Goal: Task Accomplishment & Management: Use online tool/utility

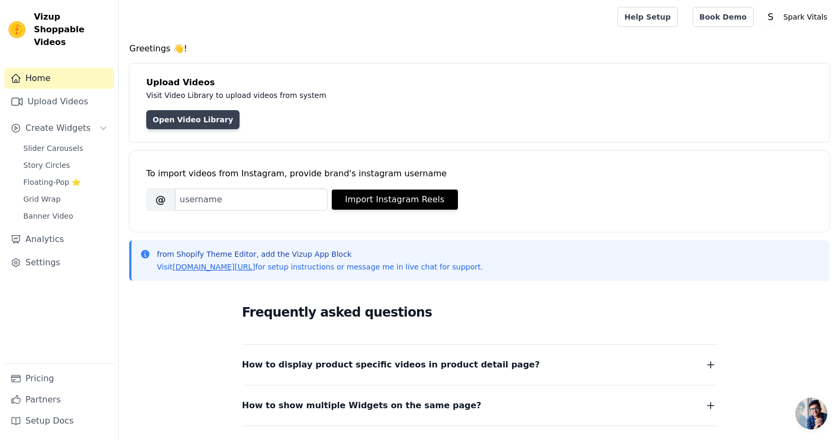
click at [201, 122] on link "Open Video Library" at bounding box center [192, 119] width 93 height 19
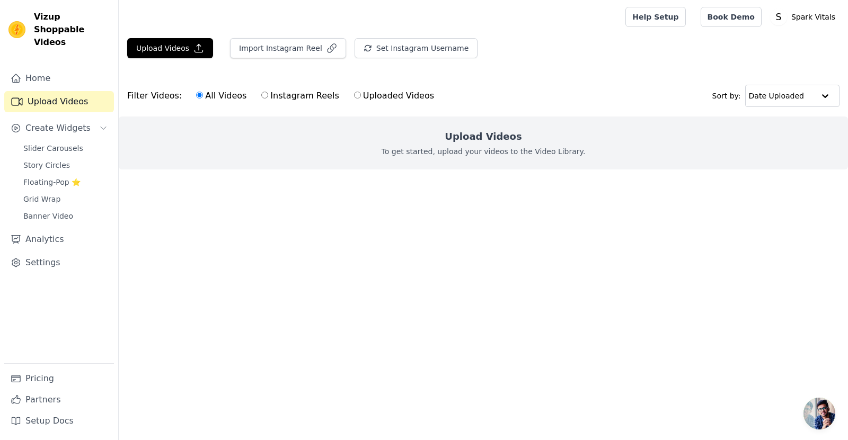
click at [472, 146] on div "Upload Videos To get started, upload your videos to the Video Library." at bounding box center [483, 143] width 729 height 53
click at [402, 150] on p "To get started, upload your videos to the Video Library." at bounding box center [483, 151] width 204 height 11
click at [179, 58] on button "Upload Videos" at bounding box center [170, 48] width 86 height 20
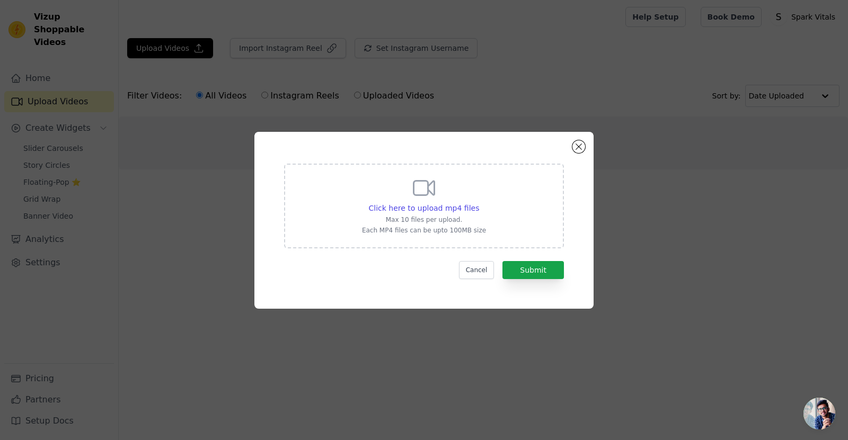
click at [448, 200] on div "Click here to upload mp4 files Max 10 files per upload. Each MP4 files can be u…" at bounding box center [424, 204] width 124 height 59
click at [478, 202] on input "Click here to upload mp4 files Max 10 files per upload. Each MP4 files can be u…" at bounding box center [478, 202] width 1 height 1
type input "C:\fakepath\dd975e932aff47de905c30f3b2d84772.mp4"
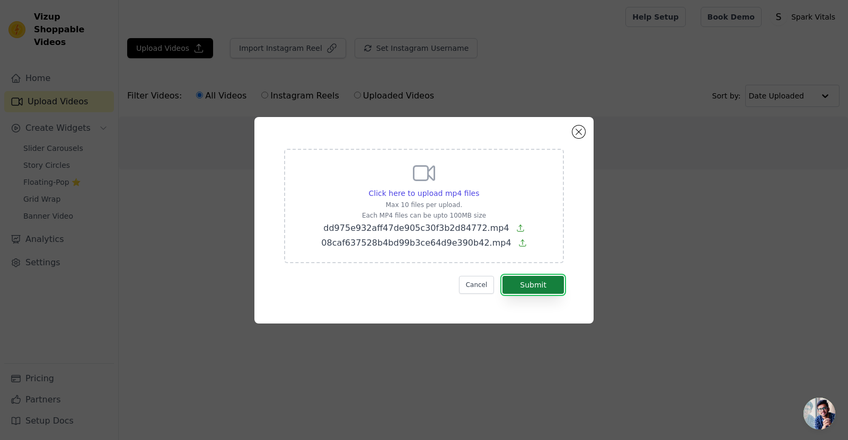
click at [535, 280] on button "Submit" at bounding box center [532, 285] width 61 height 18
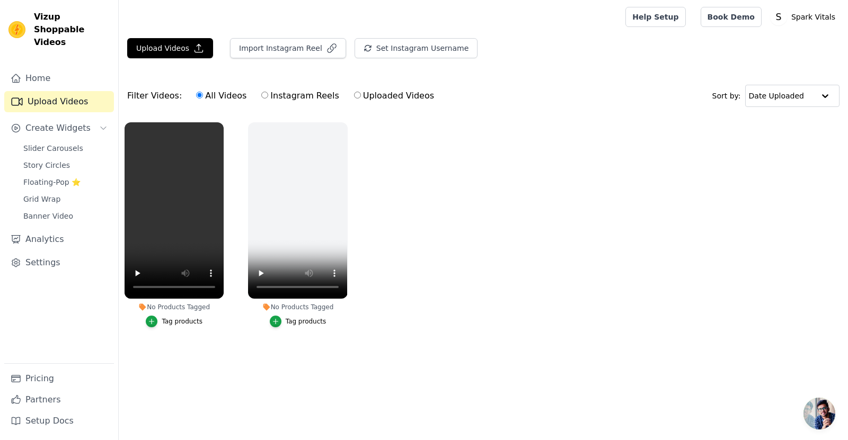
click at [438, 196] on ul "No Products Tagged Tag products No Products Tagged Tag products" at bounding box center [483, 236] width 729 height 238
click at [802, 99] on input "text" at bounding box center [781, 95] width 66 height 21
click at [193, 48] on icon "button" at bounding box center [198, 48] width 11 height 11
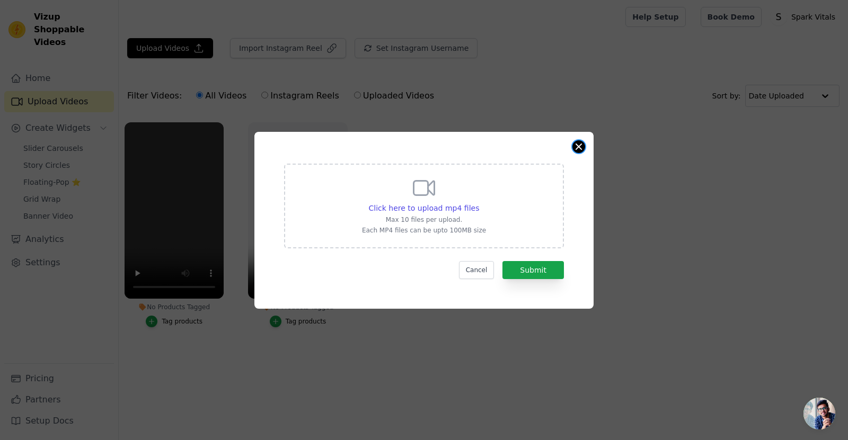
click at [584, 148] on div "Click here to upload mp4 files Max 10 files per upload. Each MP4 files can be u…" at bounding box center [423, 220] width 339 height 177
click at [584, 145] on button "Close modal" at bounding box center [578, 146] width 13 height 13
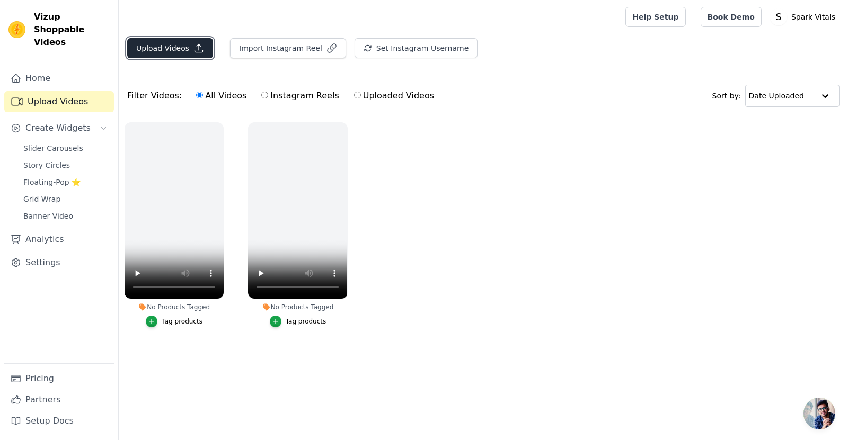
click at [172, 49] on button "Upload Videos" at bounding box center [170, 48] width 86 height 20
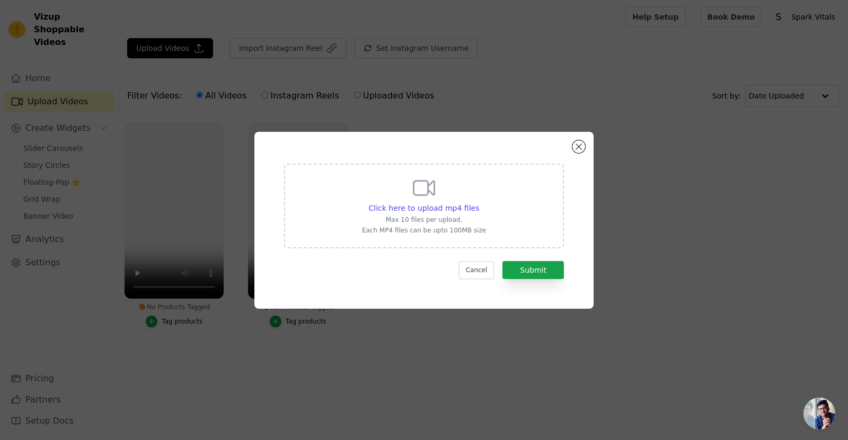
click at [430, 200] on div "Click here to upload mp4 files Max 10 files per upload. Each MP4 files can be u…" at bounding box center [424, 204] width 124 height 59
click at [478, 202] on input "Click here to upload mp4 files Max 10 files per upload. Each MP4 files can be u…" at bounding box center [478, 202] width 1 height 1
click at [399, 210] on span "Click here to upload mp4 files" at bounding box center [424, 208] width 111 height 8
click at [478, 203] on input "Click here to upload mp4 files Max 10 files per upload. Each MP4 files can be u…" at bounding box center [478, 202] width 1 height 1
type input "C:\fakepath\e5f743b24e37425aaa6e5d89d3982203.mp4"
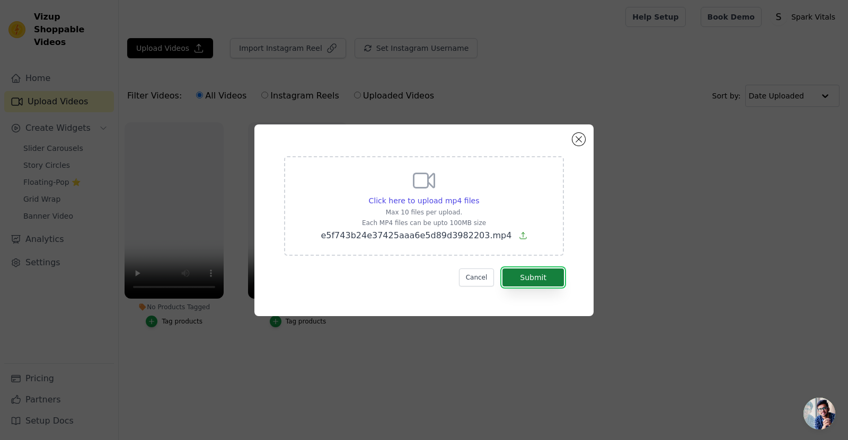
click at [543, 276] on button "Submit" at bounding box center [532, 278] width 61 height 18
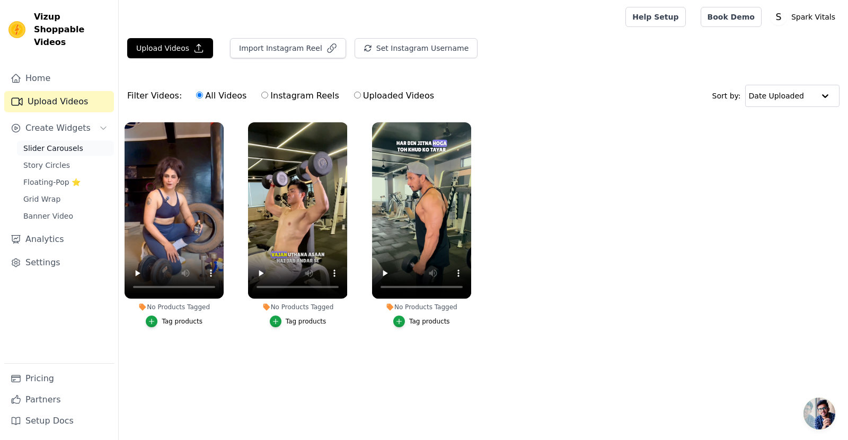
click at [61, 143] on span "Slider Carousels" at bounding box center [53, 148] width 60 height 11
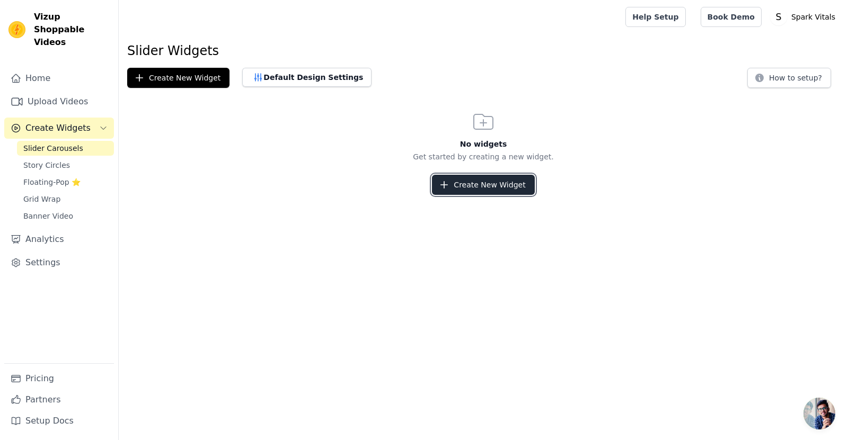
click at [484, 187] on button "Create New Widget" at bounding box center [483, 185] width 102 height 20
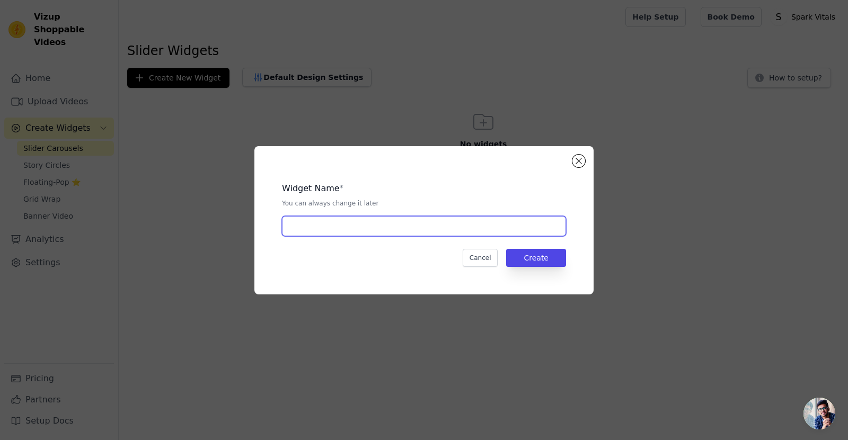
click at [367, 221] on input "text" at bounding box center [424, 226] width 284 height 20
type input "test"
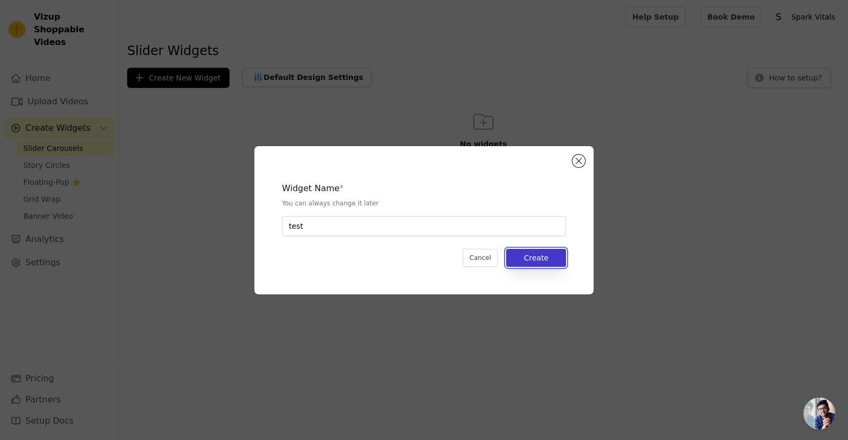
click at [548, 255] on button "Create" at bounding box center [536, 258] width 60 height 18
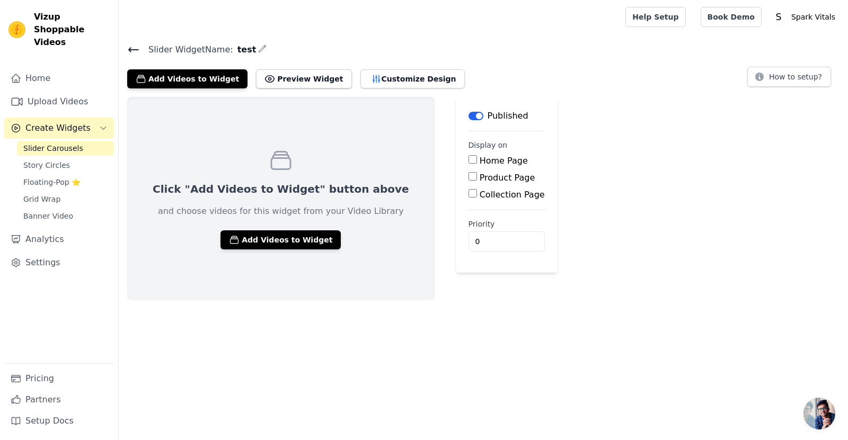
click at [468, 159] on input "Home Page" at bounding box center [472, 159] width 8 height 8
checkbox input "true"
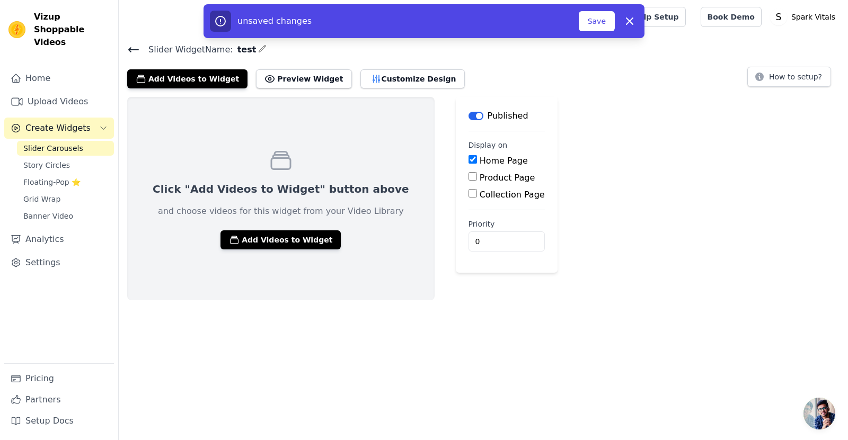
click at [624, 196] on div "Click "Add Videos to Widget" button above and choose videos for this widget fro…" at bounding box center [483, 198] width 729 height 203
click at [280, 239] on button "Add Videos to Widget" at bounding box center [280, 239] width 120 height 19
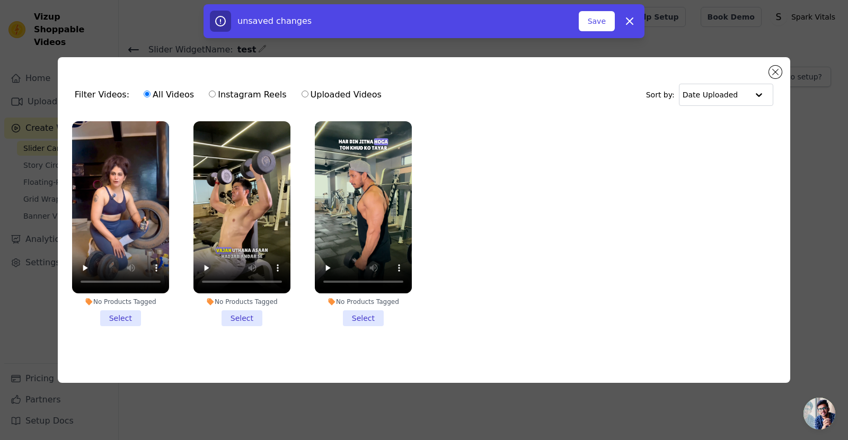
click at [116, 308] on li "No Products Tagged Select" at bounding box center [120, 223] width 97 height 205
click at [0, 0] on input "No Products Tagged Select" at bounding box center [0, 0] width 0 height 0
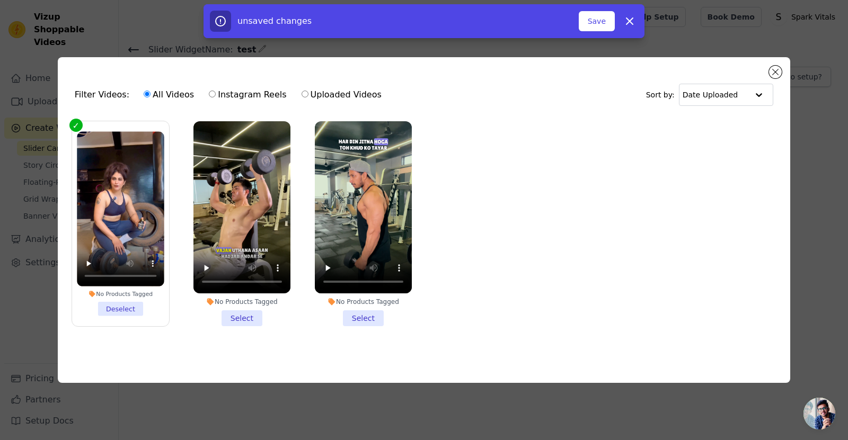
click at [229, 315] on li "No Products Tagged Select" at bounding box center [241, 223] width 97 height 205
click at [0, 0] on input "No Products Tagged Select" at bounding box center [0, 0] width 0 height 0
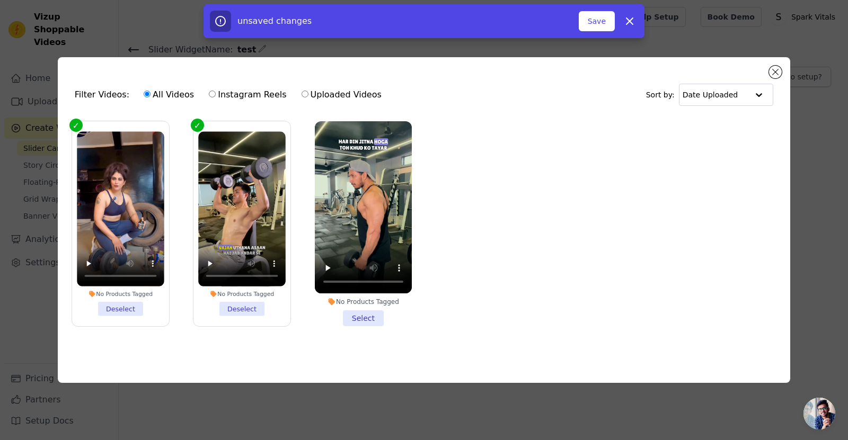
click at [357, 314] on li "No Products Tagged Select" at bounding box center [363, 223] width 97 height 205
click at [0, 0] on input "No Products Tagged Select" at bounding box center [0, 0] width 0 height 0
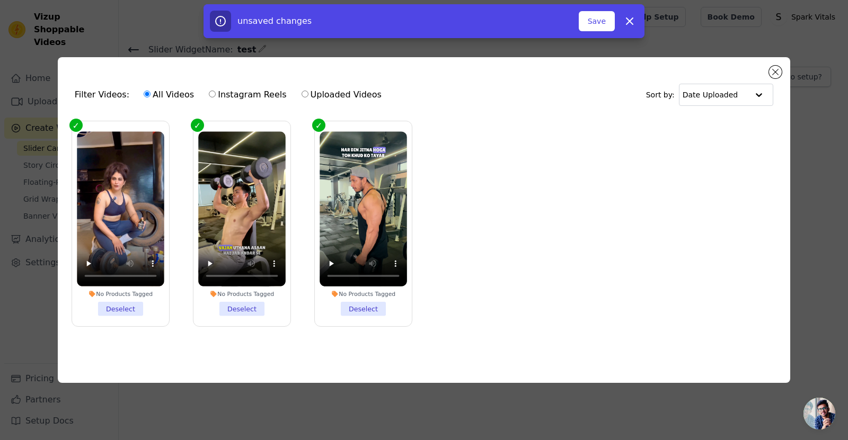
click at [594, 32] on div "unsaved changes Save Dismiss" at bounding box center [423, 21] width 441 height 34
click at [593, 24] on button "Save" at bounding box center [597, 21] width 36 height 20
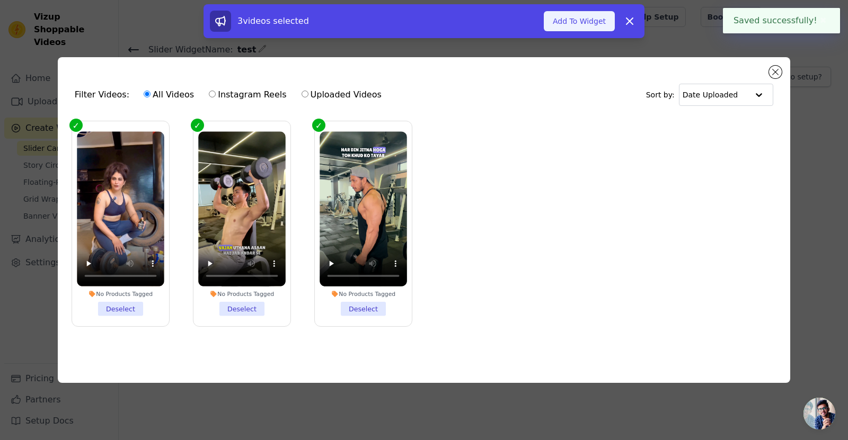
click at [580, 22] on button "Add To Widget" at bounding box center [579, 21] width 71 height 20
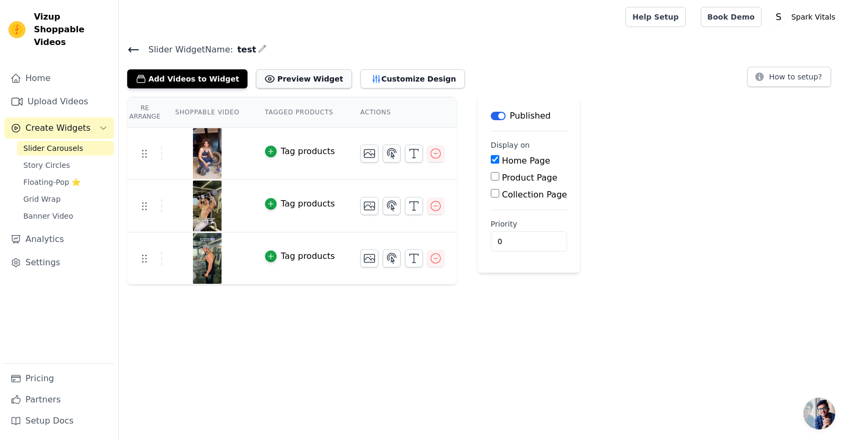
click at [293, 80] on button "Preview Widget" at bounding box center [303, 78] width 95 height 19
click at [379, 75] on button "Customize Design" at bounding box center [412, 78] width 104 height 19
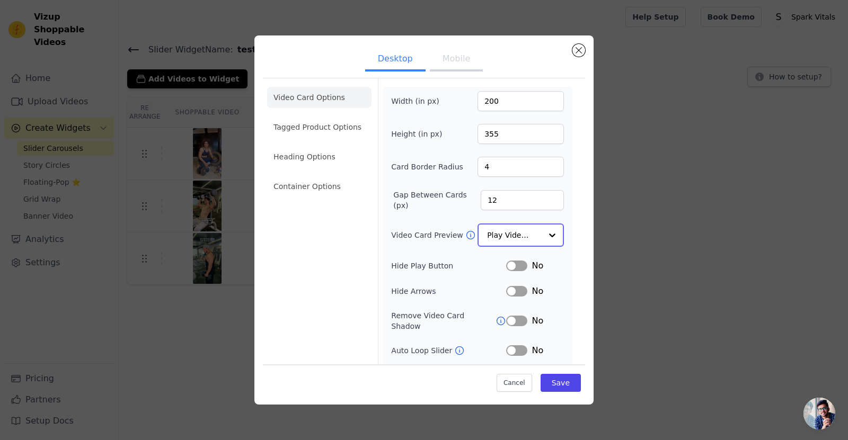
click at [521, 236] on input "Video Card Preview" at bounding box center [514, 235] width 55 height 21
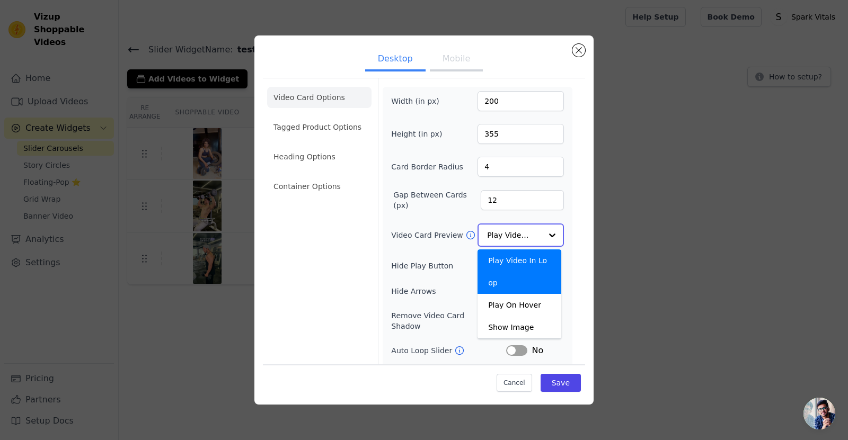
click at [521, 236] on input "Video Card Preview" at bounding box center [514, 235] width 55 height 21
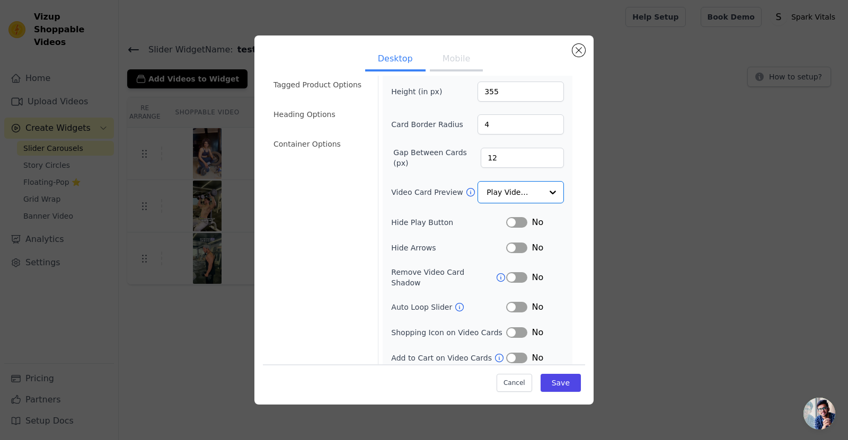
scroll to position [41, 0]
click at [512, 354] on button "Label" at bounding box center [516, 359] width 21 height 11
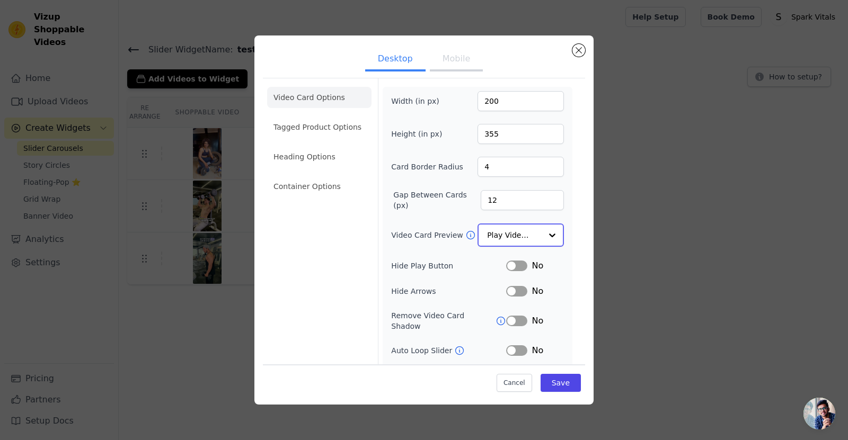
click at [509, 238] on input "Video Card Preview" at bounding box center [514, 235] width 55 height 21
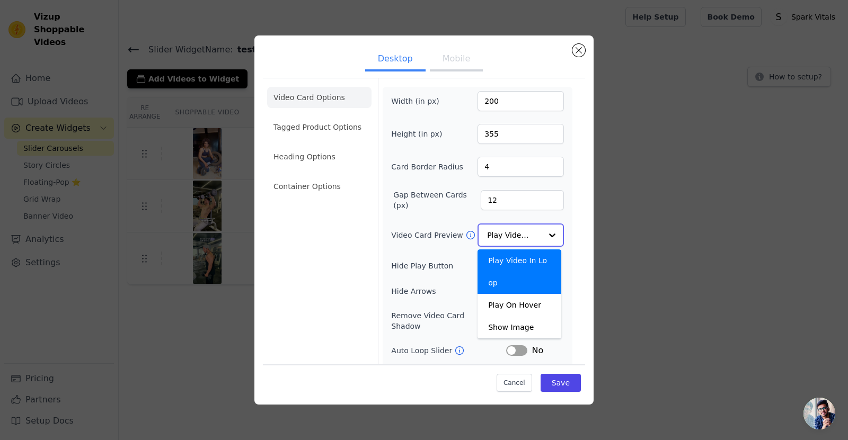
click at [509, 238] on input "Video Card Preview" at bounding box center [514, 235] width 55 height 21
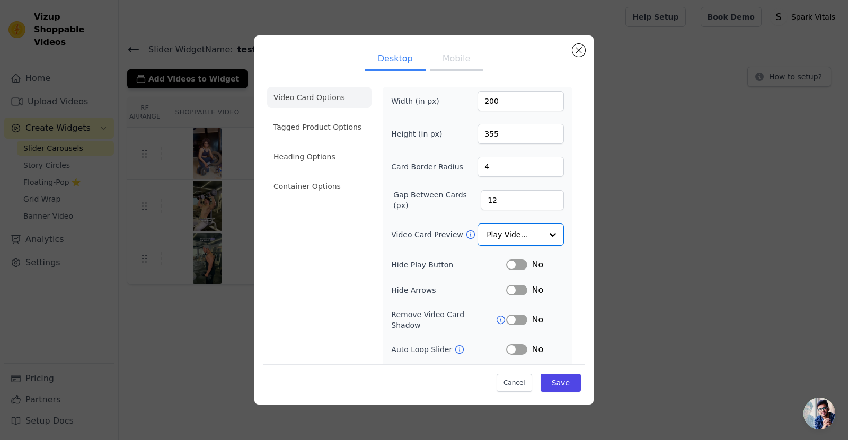
click at [439, 69] on button "Mobile" at bounding box center [456, 59] width 53 height 23
click at [508, 242] on input "Video Card Preview" at bounding box center [514, 235] width 55 height 21
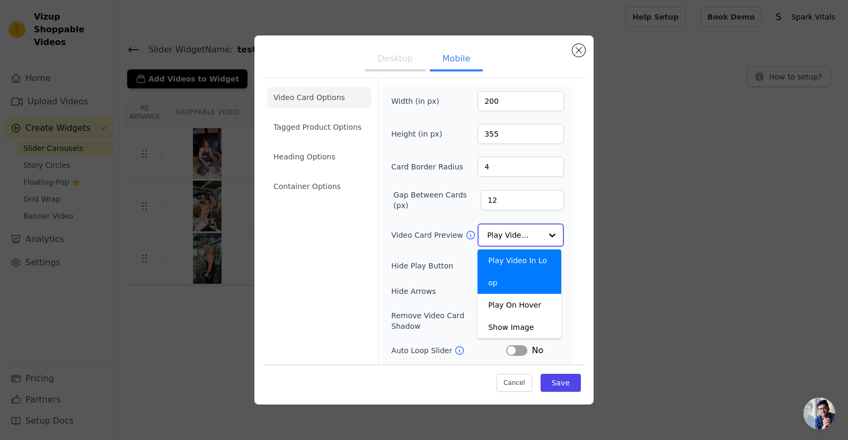
click at [508, 242] on input "Video Card Preview" at bounding box center [514, 235] width 55 height 21
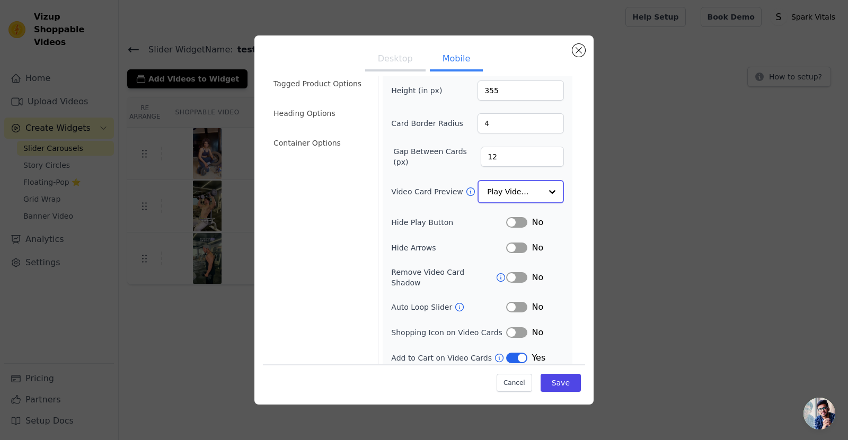
scroll to position [28, 0]
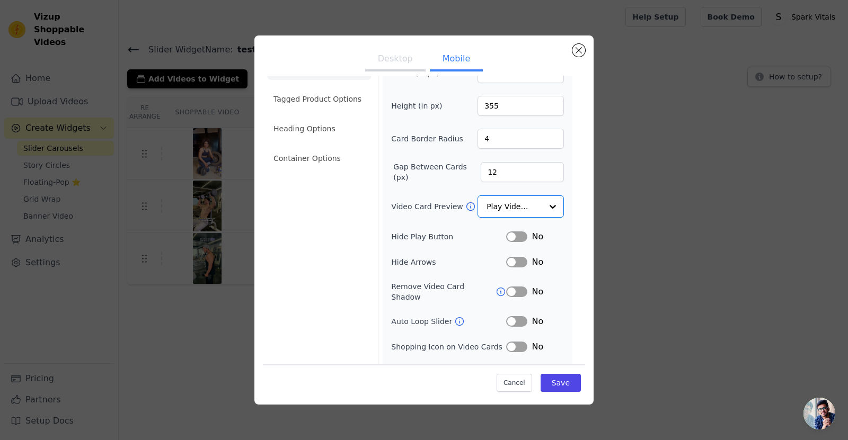
click at [397, 65] on button "Desktop" at bounding box center [395, 59] width 60 height 23
click at [452, 65] on button "Mobile" at bounding box center [456, 59] width 53 height 23
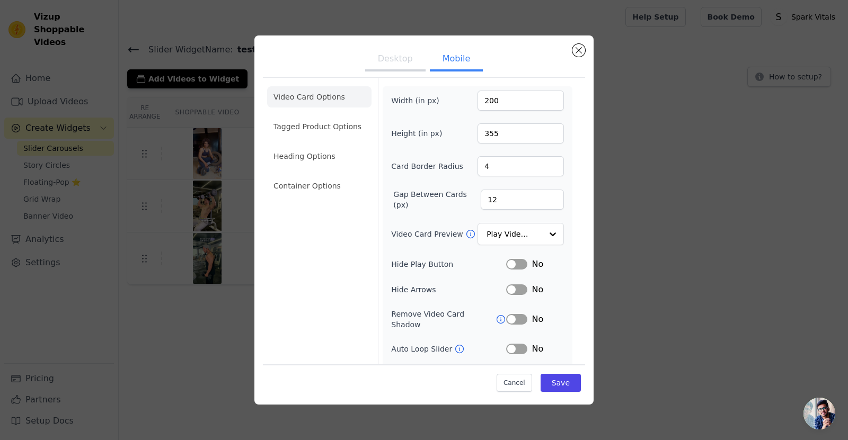
scroll to position [67, 0]
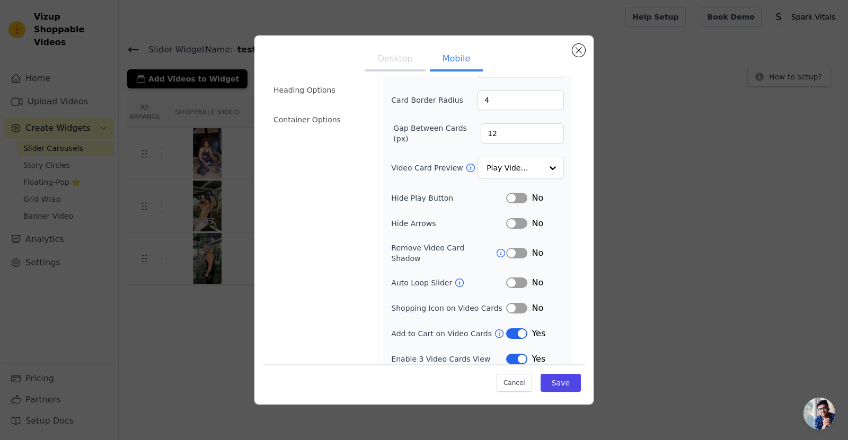
click at [510, 354] on button "Label" at bounding box center [516, 359] width 21 height 11
click at [389, 66] on button "Desktop" at bounding box center [395, 59] width 60 height 23
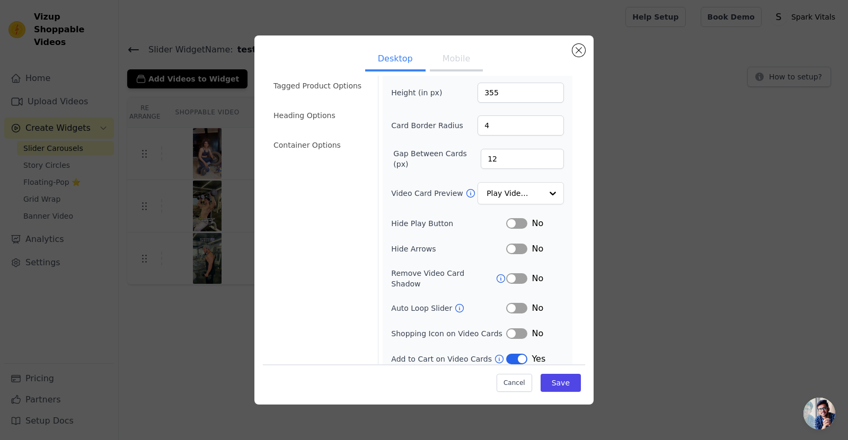
click at [449, 63] on button "Mobile" at bounding box center [456, 59] width 53 height 23
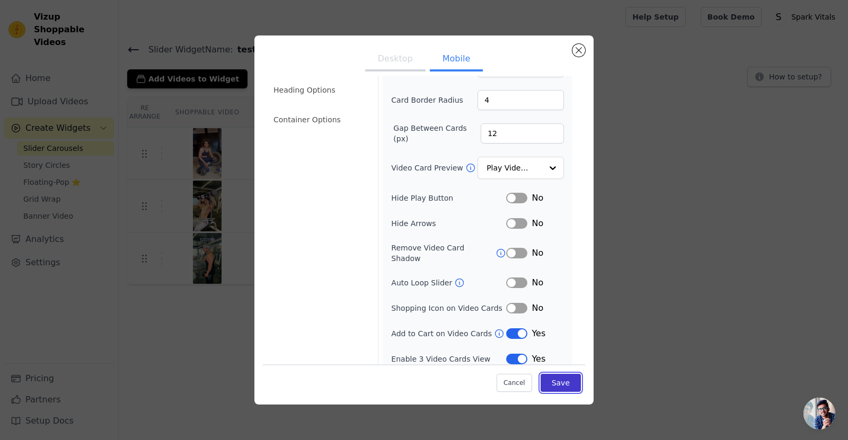
click at [555, 381] on button "Save" at bounding box center [560, 383] width 40 height 18
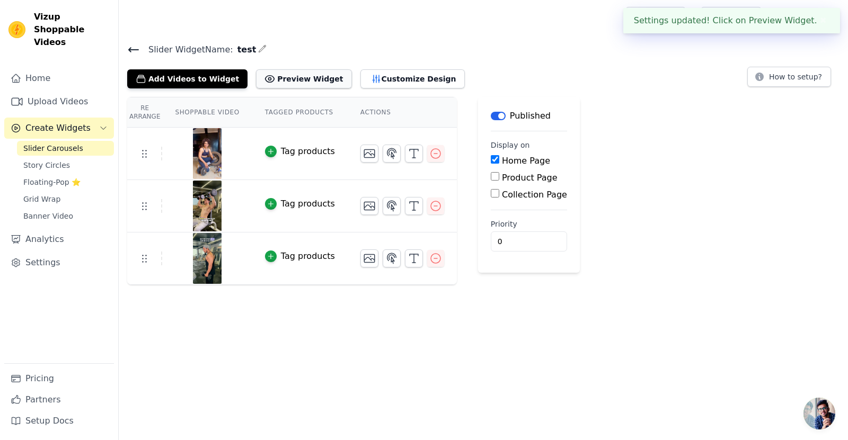
click at [304, 79] on button "Preview Widget" at bounding box center [303, 78] width 95 height 19
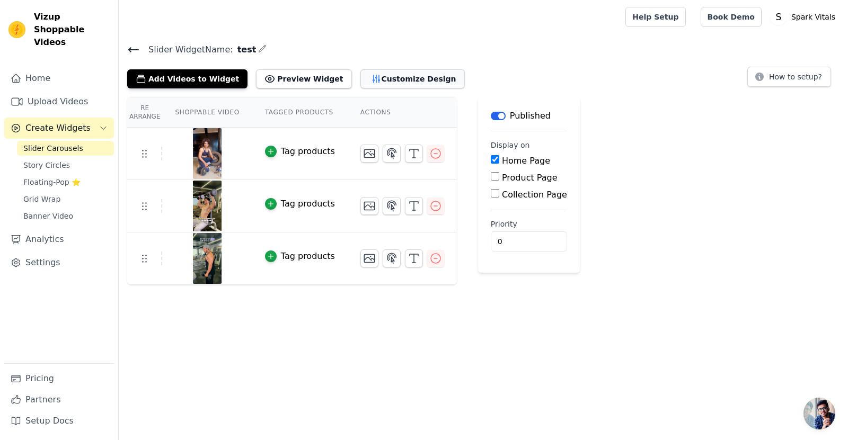
click at [374, 76] on button "Customize Design" at bounding box center [412, 78] width 104 height 19
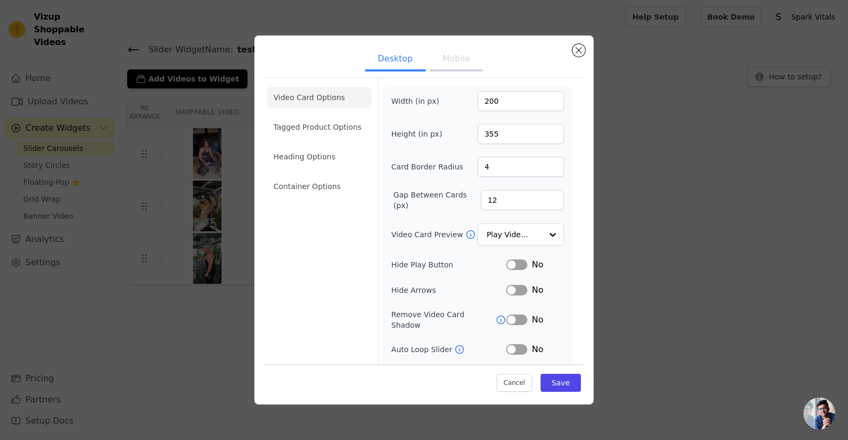
scroll to position [41, 0]
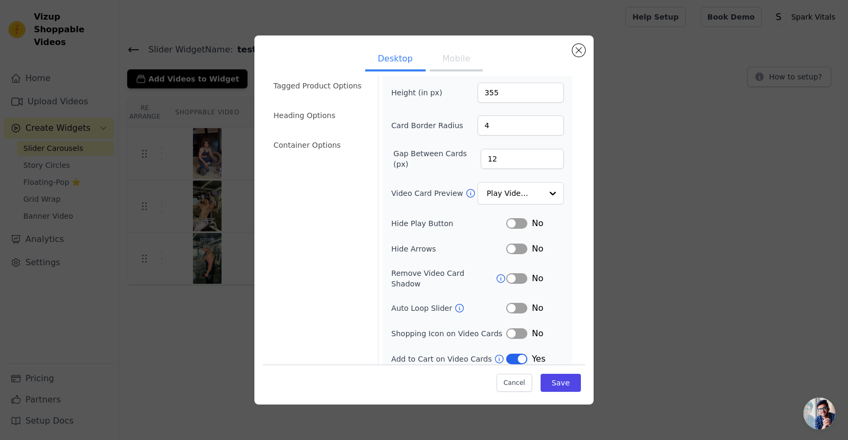
click at [510, 328] on button "Label" at bounding box center [516, 333] width 21 height 11
click at [507, 304] on button "Label" at bounding box center [516, 308] width 21 height 11
click at [456, 72] on ul "Desktop Mobile" at bounding box center [424, 60] width 322 height 32
click at [446, 60] on button "Mobile" at bounding box center [456, 59] width 53 height 23
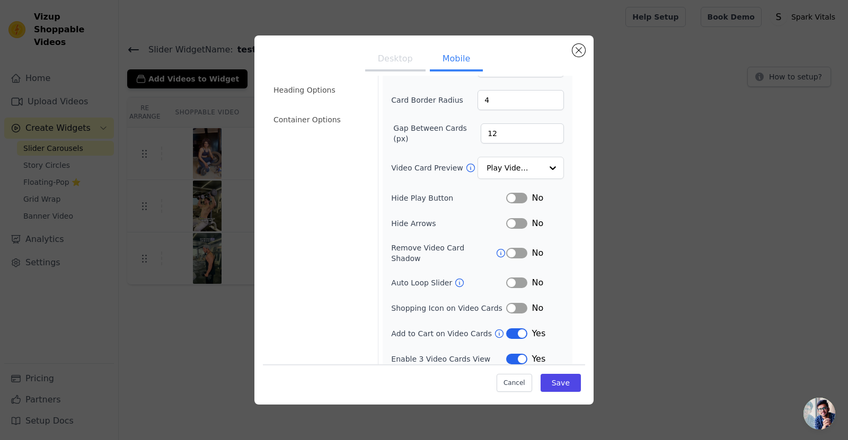
click at [512, 303] on button "Label" at bounding box center [516, 308] width 21 height 11
click at [511, 279] on button "Label" at bounding box center [516, 283] width 21 height 11
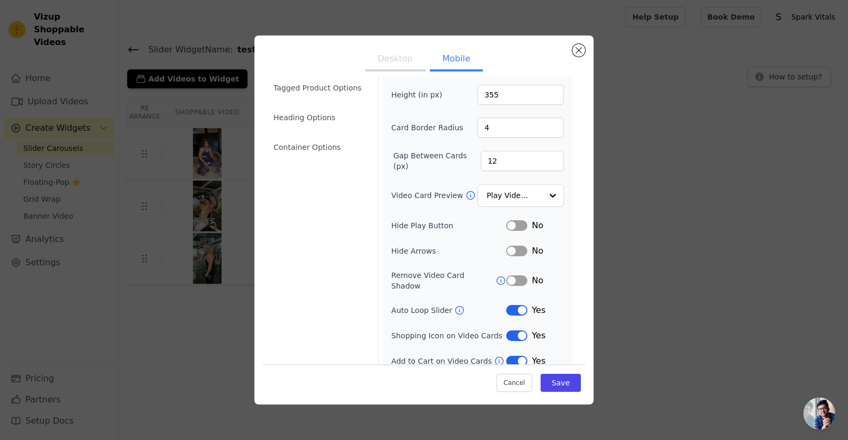
scroll to position [0, 0]
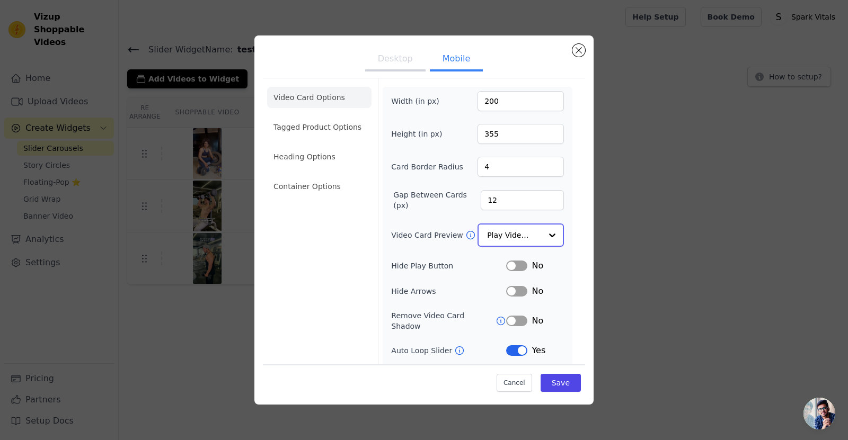
click at [520, 232] on input "Video Card Preview" at bounding box center [514, 235] width 55 height 21
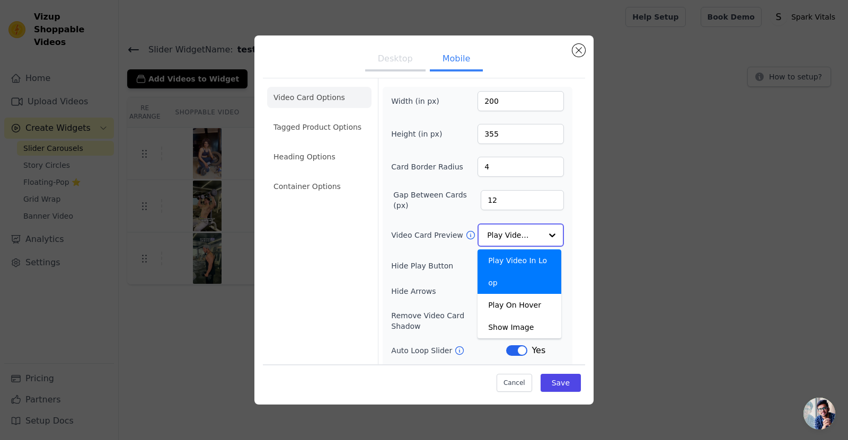
click at [520, 232] on input "Video Card Preview" at bounding box center [514, 235] width 55 height 21
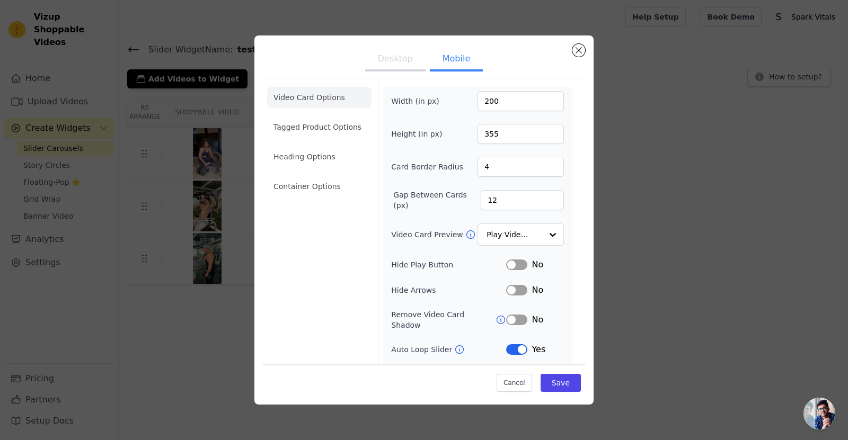
click at [394, 58] on button "Desktop" at bounding box center [395, 59] width 60 height 23
click at [319, 176] on li "Tagged Product Options" at bounding box center [319, 186] width 104 height 21
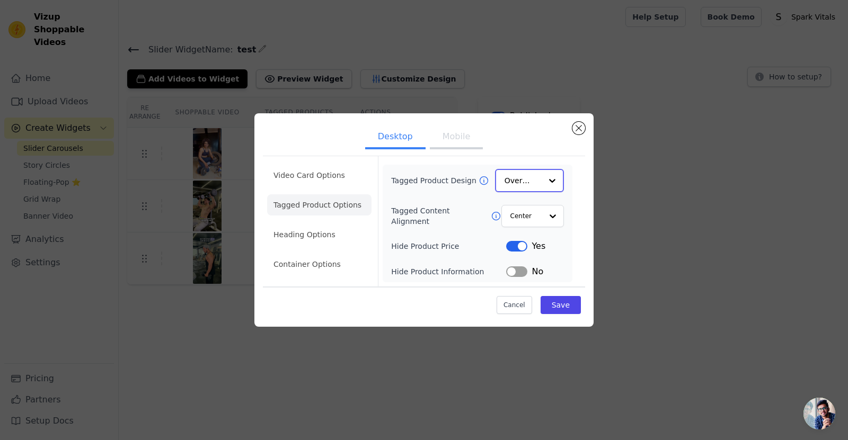
click at [535, 184] on input "Tagged Product Design" at bounding box center [522, 180] width 37 height 21
click at [531, 217] on input "Tagged Content Alignment" at bounding box center [526, 215] width 32 height 21
click at [529, 173] on input "Tagged Product Design" at bounding box center [522, 180] width 37 height 21
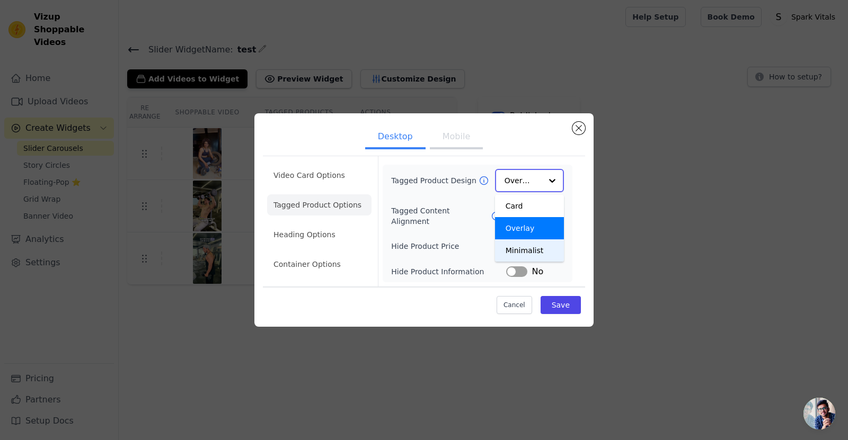
click at [532, 254] on div "Minimalist" at bounding box center [529, 250] width 69 height 22
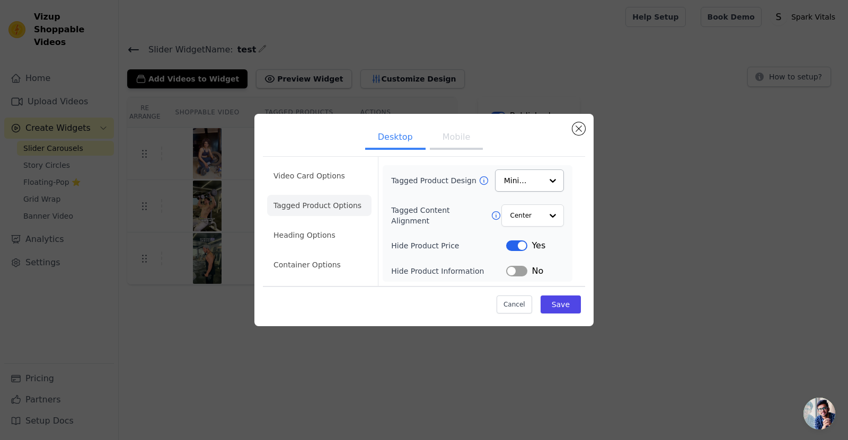
click at [479, 190] on div "Tagged Product Design Minimalist" at bounding box center [477, 181] width 173 height 22
click at [326, 195] on li "Video Card Options" at bounding box center [319, 205] width 104 height 21
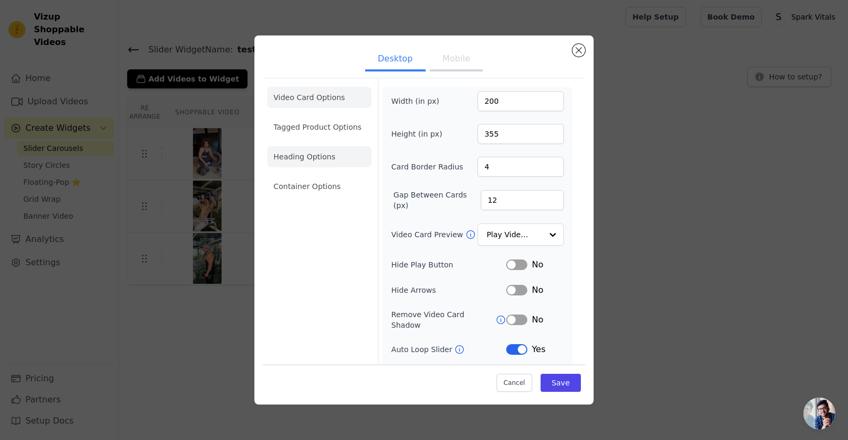
click at [321, 156] on li "Heading Options" at bounding box center [319, 156] width 104 height 21
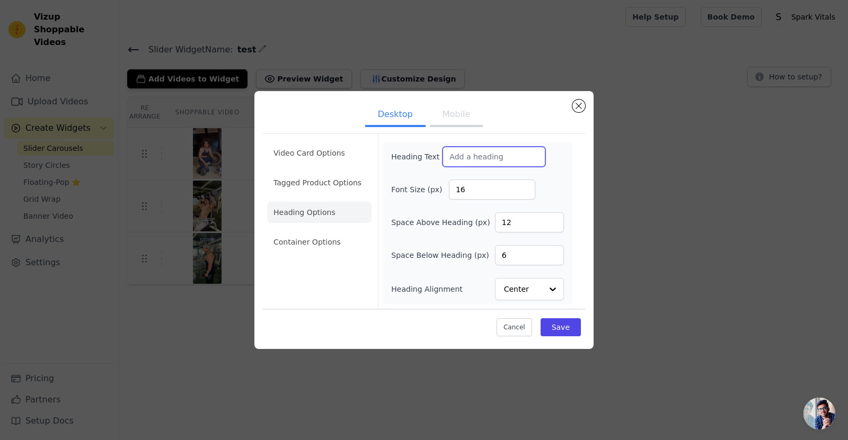
click at [490, 153] on input "Heading Text" at bounding box center [493, 157] width 103 height 20
click at [428, 201] on div "Heading Text Font Size (px) 16 Space Above Heading (px) 12 Space Below Heading …" at bounding box center [477, 224] width 173 height 154
click at [302, 242] on li "Container Options" at bounding box center [319, 242] width 104 height 21
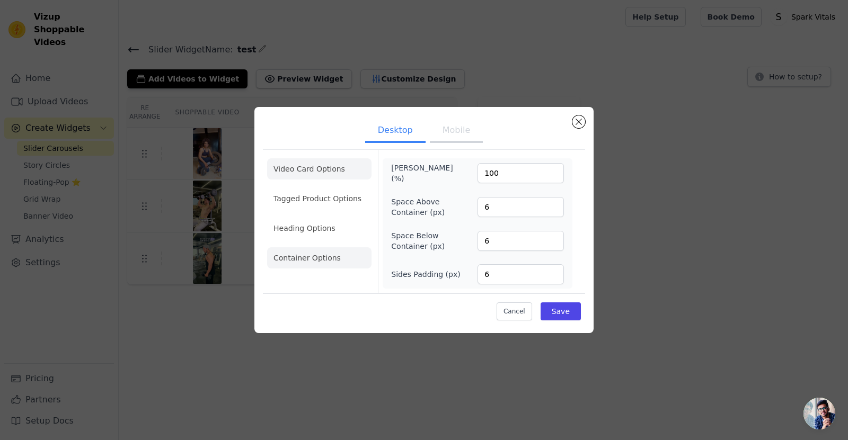
click at [326, 188] on li "Video Card Options" at bounding box center [319, 198] width 104 height 21
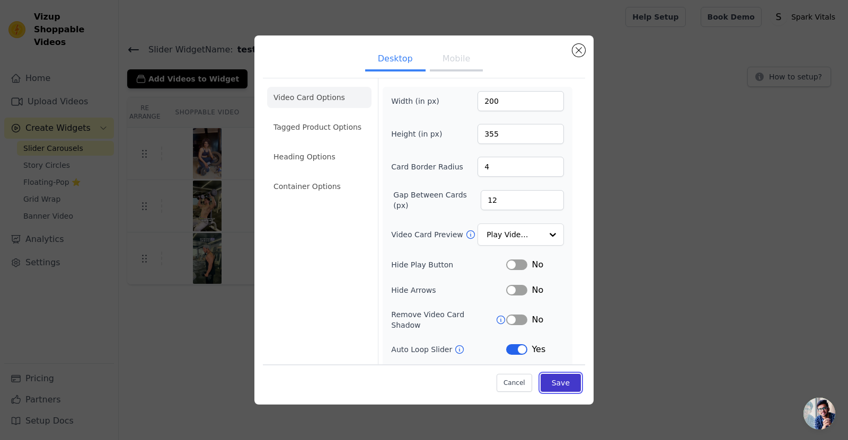
click at [549, 380] on button "Save" at bounding box center [560, 383] width 40 height 18
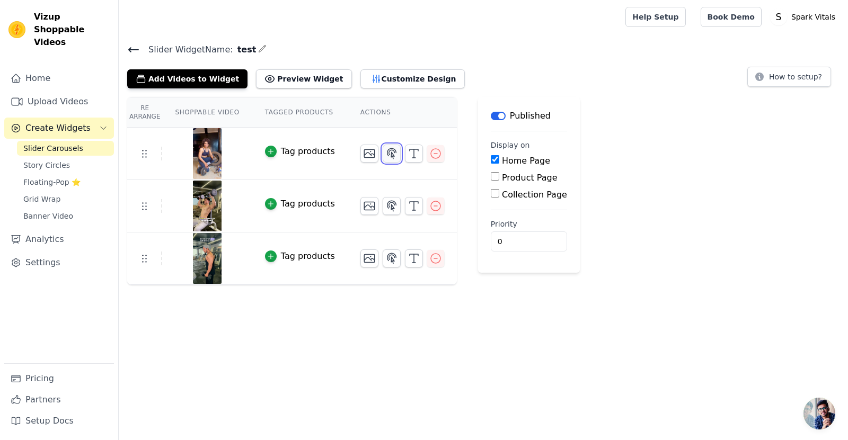
click at [387, 149] on icon "button" at bounding box center [391, 153] width 9 height 10
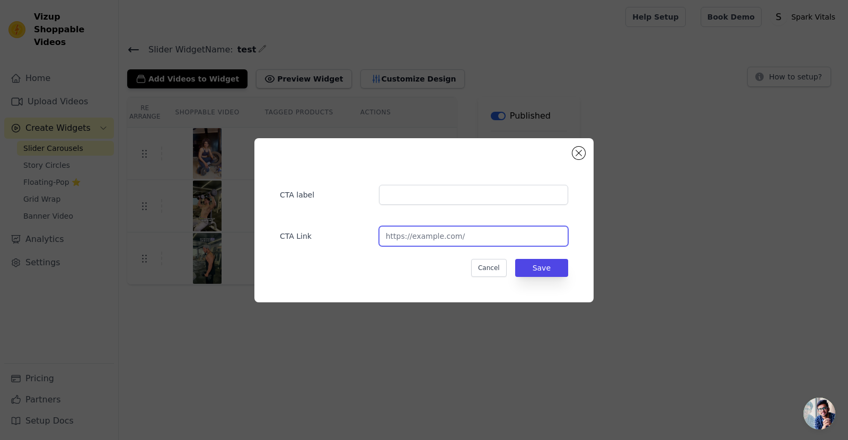
click at [434, 242] on input "url" at bounding box center [473, 236] width 189 height 20
click at [578, 155] on button "Close modal" at bounding box center [578, 153] width 13 height 13
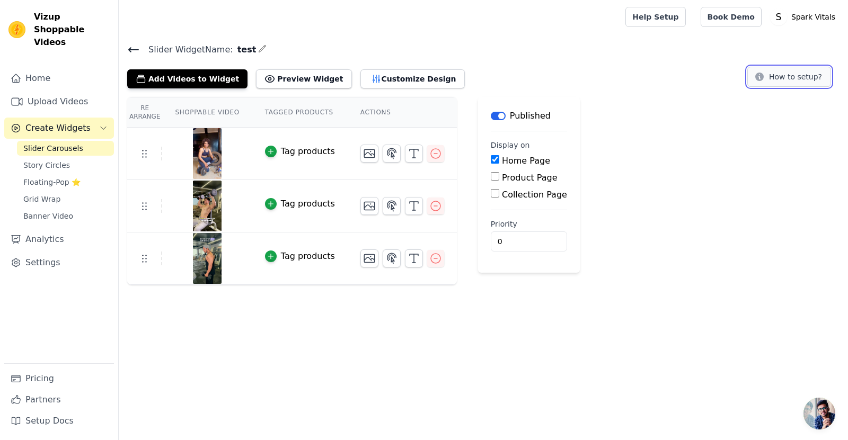
click at [802, 77] on button "How to setup?" at bounding box center [789, 77] width 84 height 20
click at [360, 74] on button "Customize Design" at bounding box center [412, 78] width 104 height 19
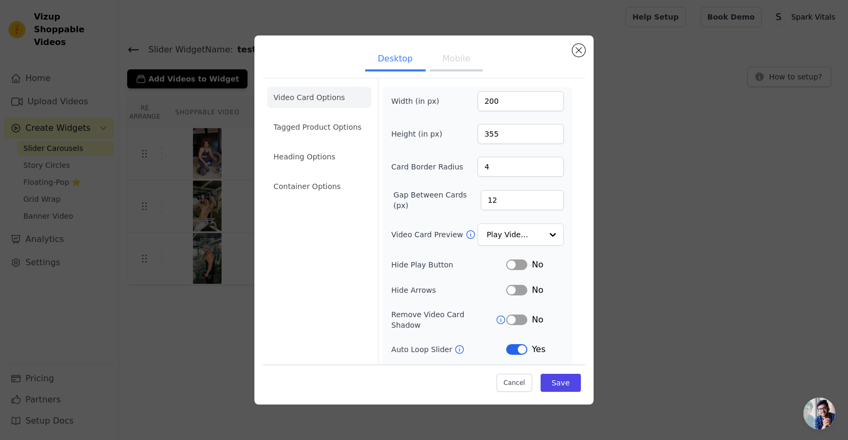
scroll to position [41, 0]
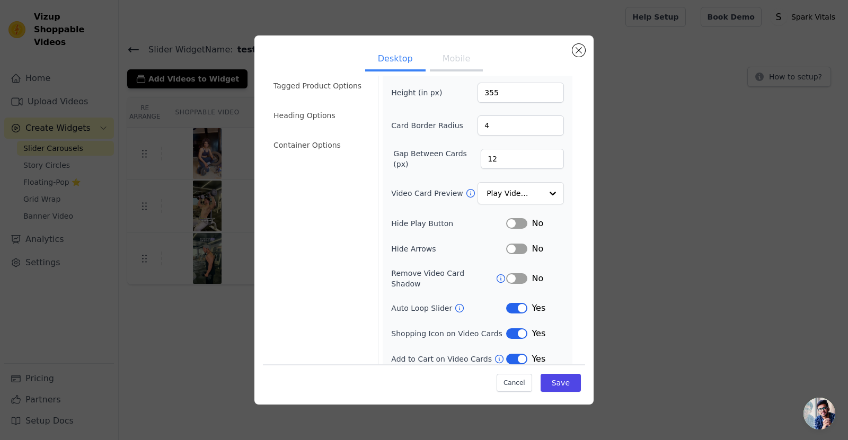
click at [519, 354] on div "Yes" at bounding box center [535, 359] width 58 height 13
click at [518, 354] on button "Label" at bounding box center [516, 359] width 21 height 11
click at [494, 354] on icon at bounding box center [499, 359] width 11 height 11
click at [509, 354] on button "Label" at bounding box center [516, 359] width 21 height 11
click at [444, 67] on button "Mobile" at bounding box center [456, 59] width 53 height 23
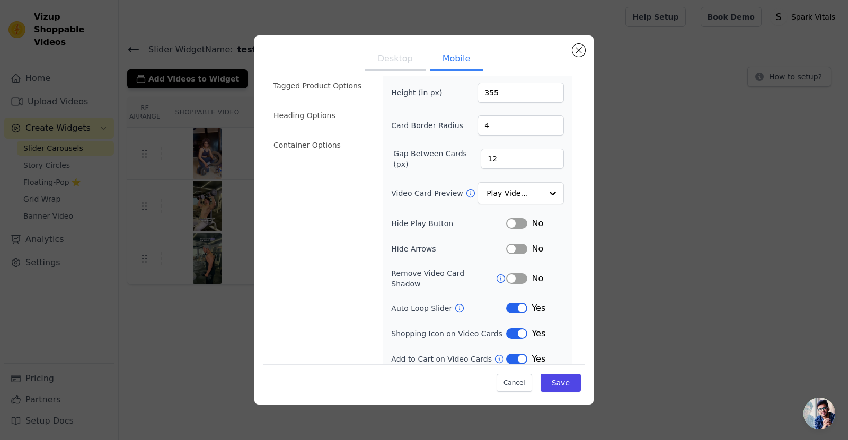
scroll to position [67, 0]
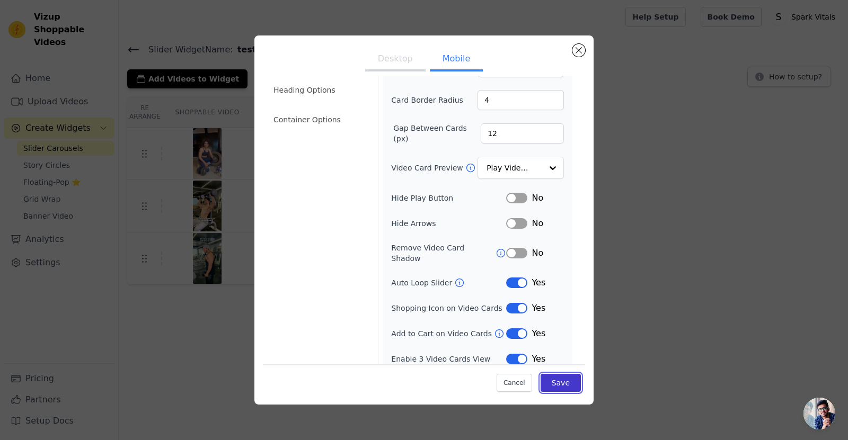
click at [554, 381] on button "Save" at bounding box center [560, 383] width 40 height 18
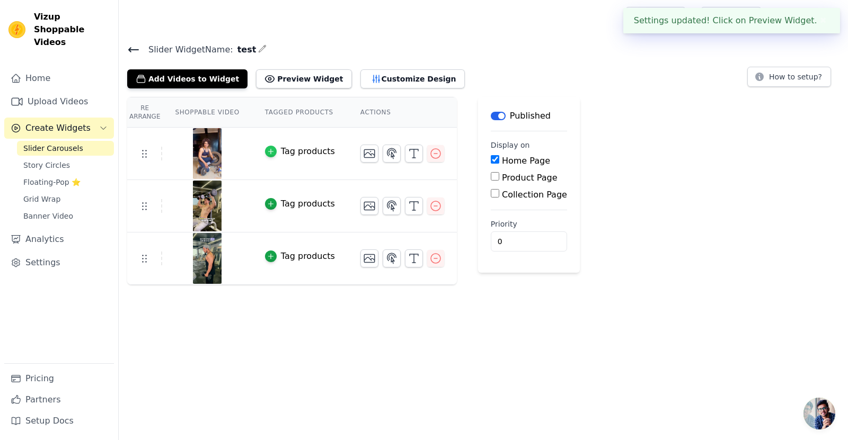
click at [268, 152] on div "button" at bounding box center [271, 152] width 12 height 12
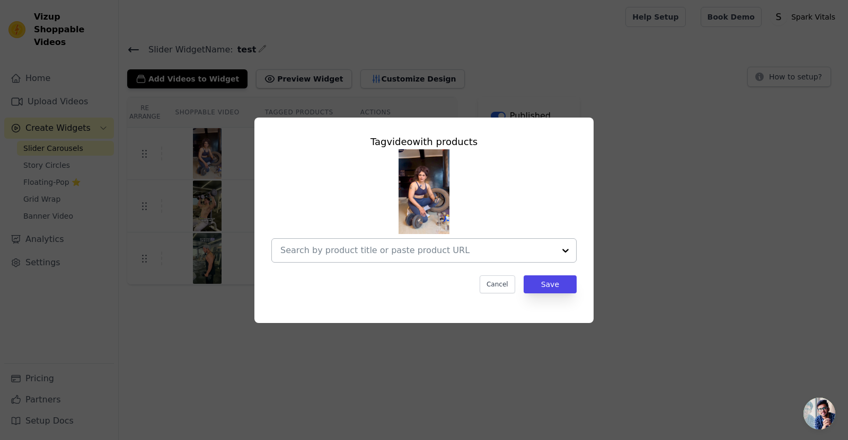
click at [402, 257] on div at bounding box center [417, 250] width 274 height 23
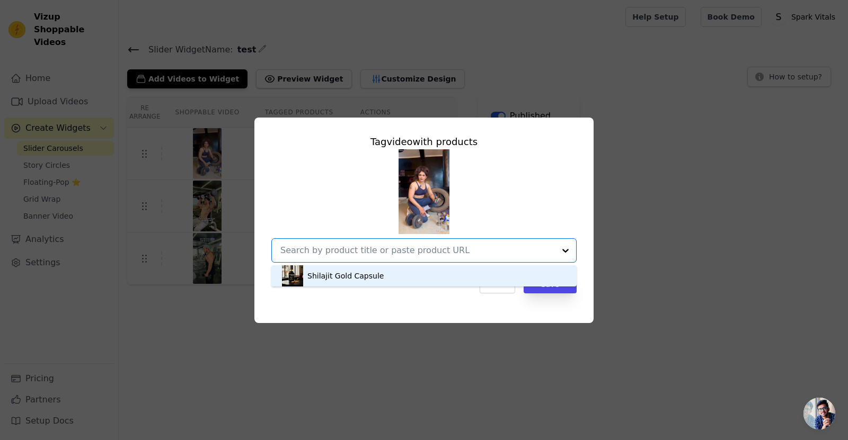
click at [340, 273] on div "Shilajit Gold Capsule" at bounding box center [345, 276] width 76 height 11
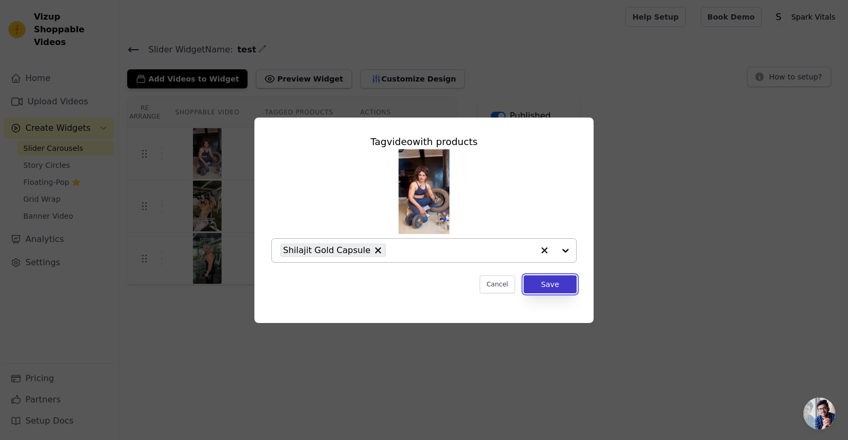
click at [543, 281] on button "Save" at bounding box center [549, 285] width 53 height 18
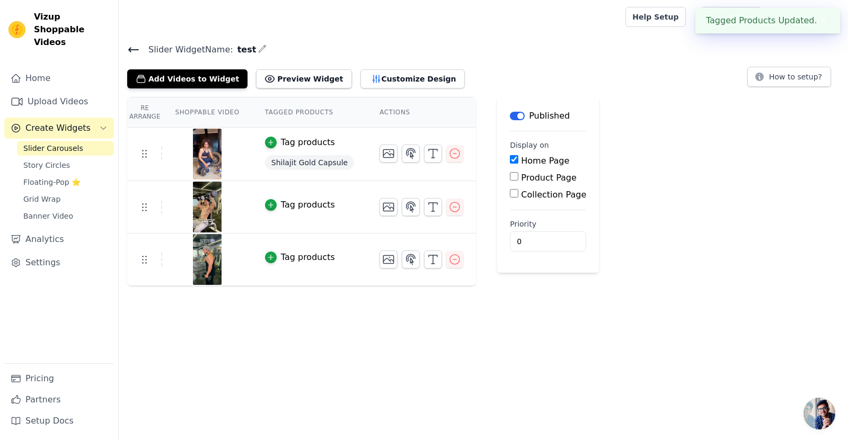
click at [272, 204] on button "Tag products" at bounding box center [300, 205] width 70 height 13
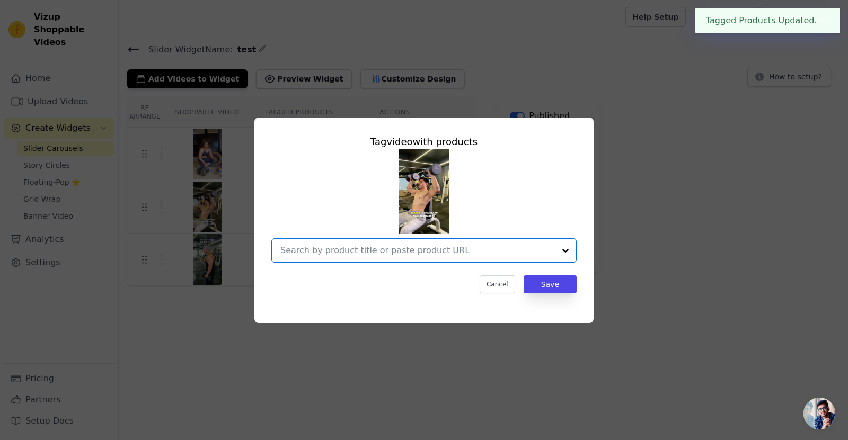
click at [510, 254] on input "text" at bounding box center [417, 250] width 274 height 13
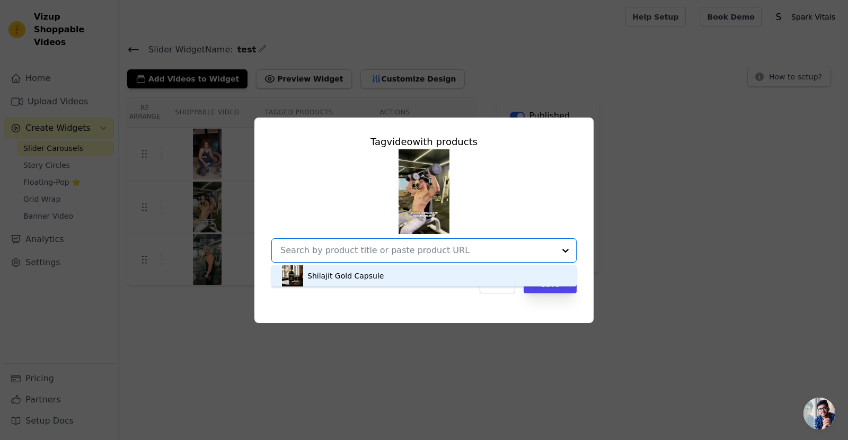
click at [353, 271] on div "Shilajit Gold Capsule" at bounding box center [345, 276] width 76 height 11
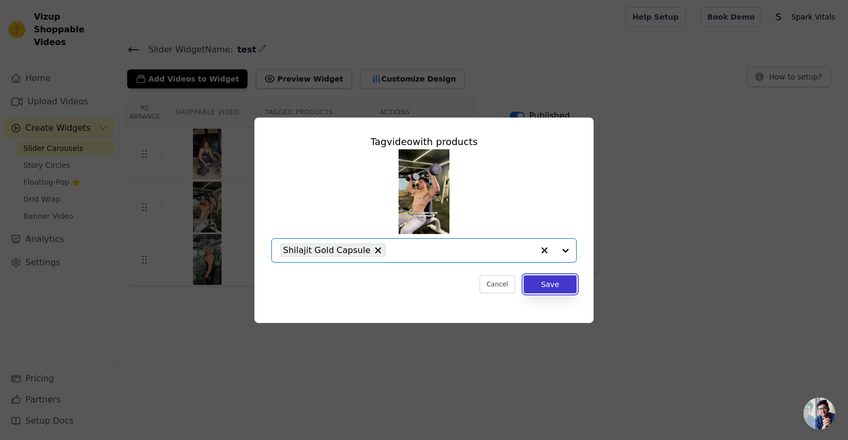
click at [565, 285] on button "Save" at bounding box center [549, 285] width 53 height 18
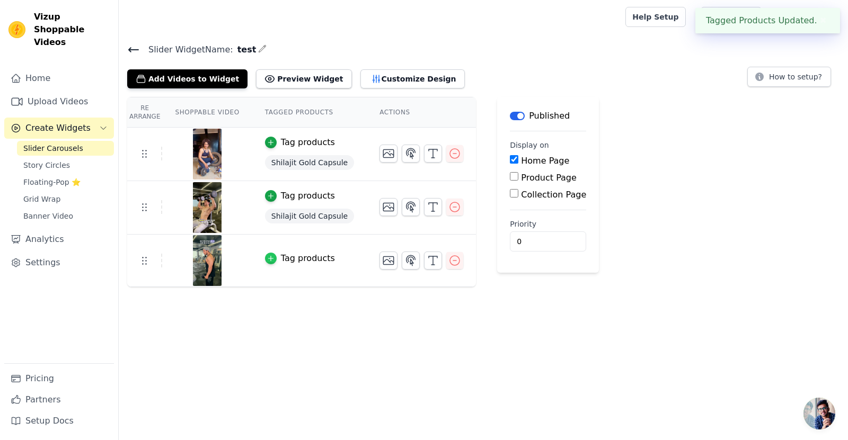
click at [267, 255] on icon "button" at bounding box center [270, 258] width 7 height 7
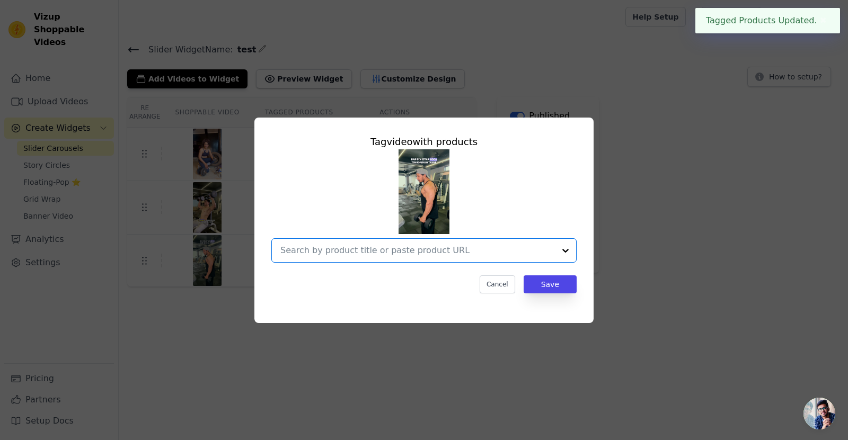
click at [456, 253] on input "text" at bounding box center [417, 250] width 274 height 13
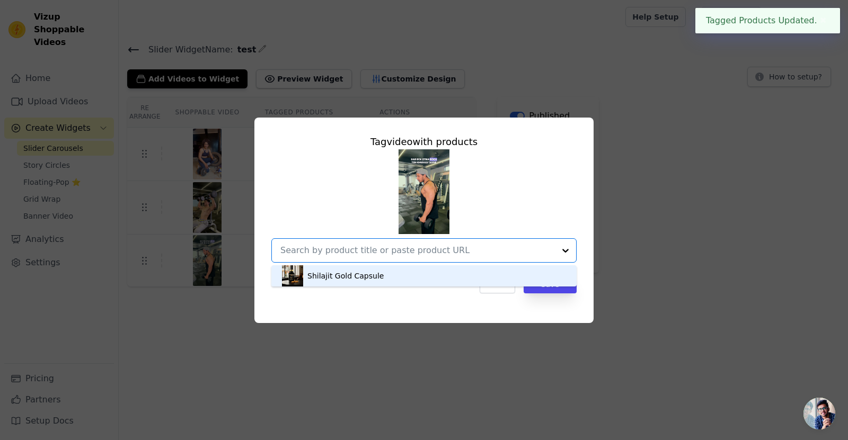
click at [369, 283] on div "Shilajit Gold Capsule" at bounding box center [424, 275] width 284 height 21
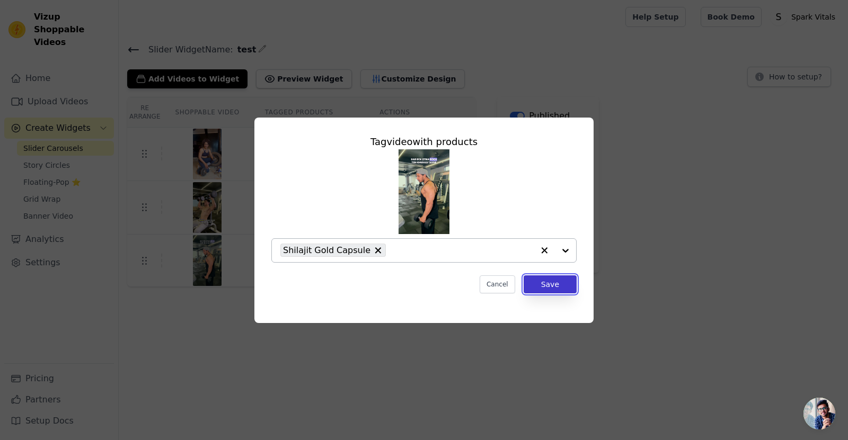
click at [556, 285] on button "Save" at bounding box center [549, 285] width 53 height 18
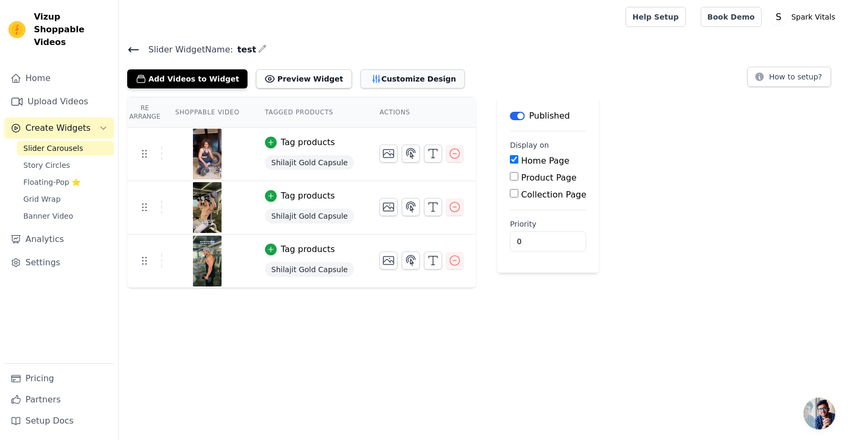
click at [374, 74] on button "Customize Design" at bounding box center [412, 78] width 104 height 19
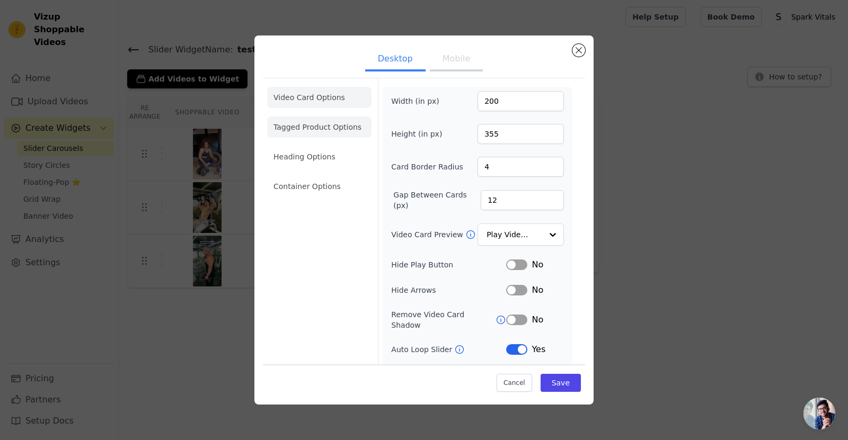
click at [324, 176] on li "Tagged Product Options" at bounding box center [319, 186] width 104 height 21
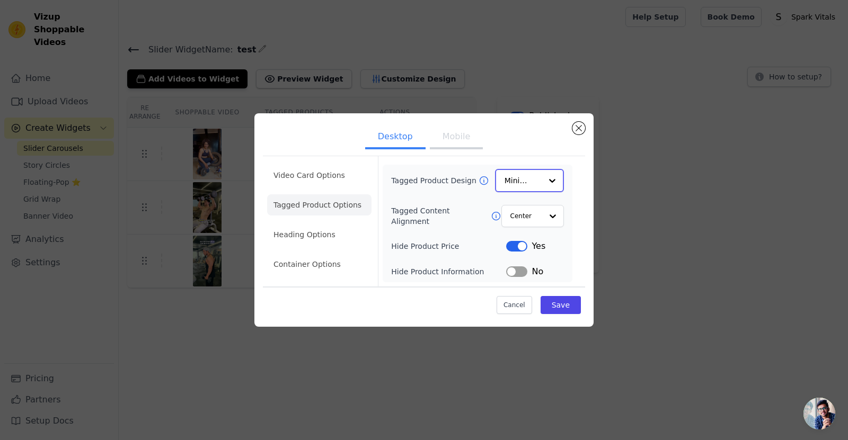
click at [525, 187] on input "Tagged Product Design" at bounding box center [522, 180] width 37 height 21
click at [527, 208] on div "Card" at bounding box center [529, 206] width 69 height 22
click at [567, 307] on button "Save" at bounding box center [560, 305] width 40 height 18
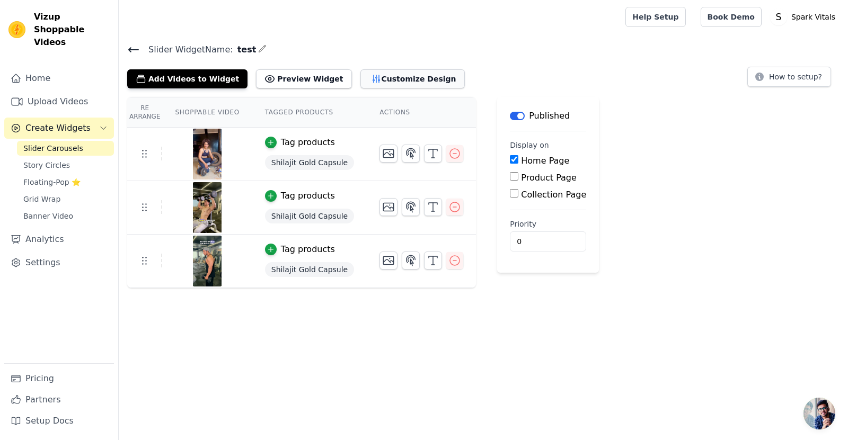
click at [381, 79] on button "Customize Design" at bounding box center [412, 78] width 104 height 19
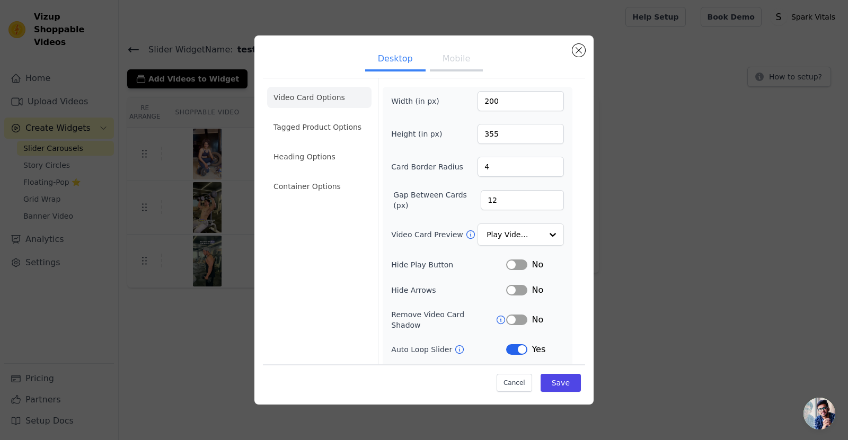
click at [296, 140] on ul "Video Card Options Tagged Product Options Heading Options Container Options" at bounding box center [319, 142] width 104 height 119
click at [296, 176] on li "Tagged Product Options" at bounding box center [319, 186] width 104 height 21
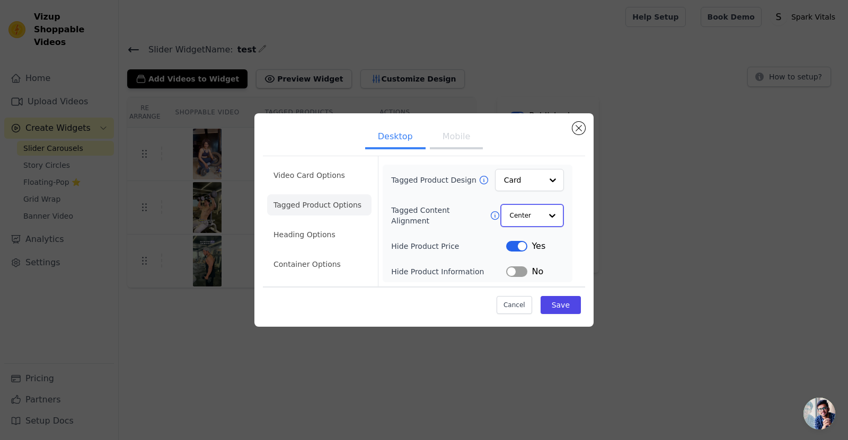
click at [544, 215] on div at bounding box center [551, 215] width 21 height 21
click at [537, 219] on input "Tagged Content Alignment" at bounding box center [526, 215] width 32 height 21
click at [519, 250] on button "Label" at bounding box center [516, 246] width 21 height 11
click at [566, 307] on button "Save" at bounding box center [560, 305] width 40 height 18
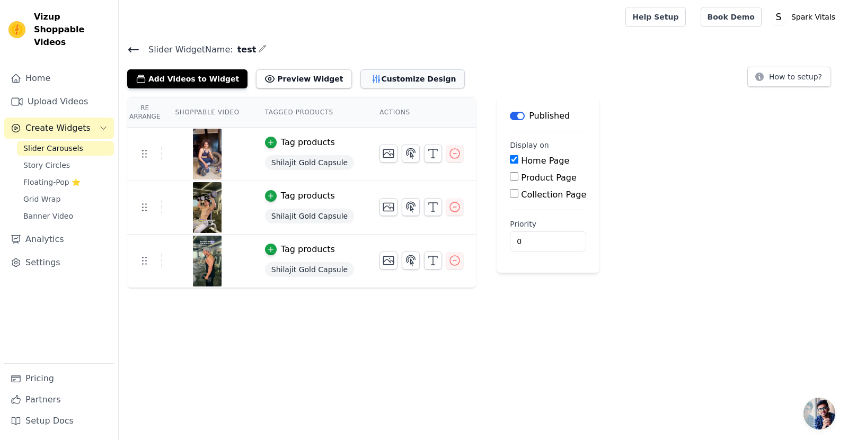
click at [363, 77] on button "Customize Design" at bounding box center [412, 78] width 104 height 19
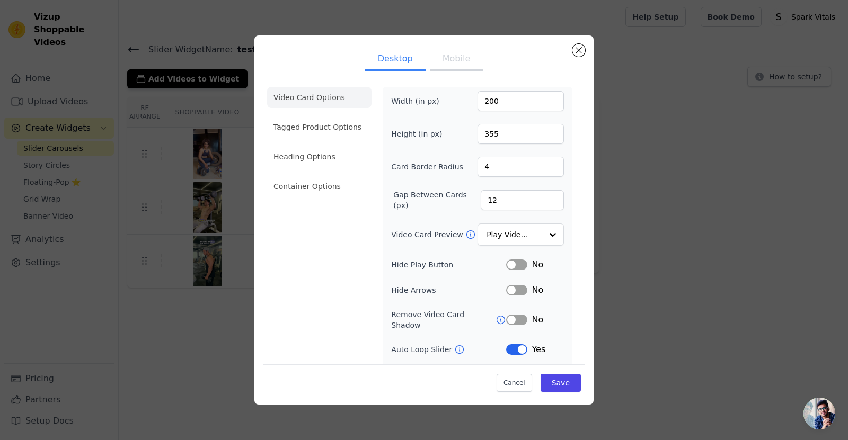
scroll to position [41, 0]
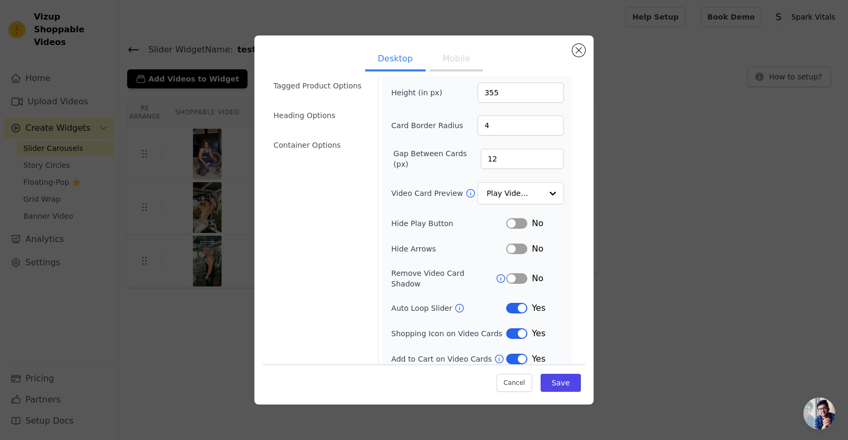
click at [518, 303] on button "Label" at bounding box center [516, 308] width 21 height 11
click at [503, 197] on input "Video Card Preview" at bounding box center [514, 193] width 55 height 21
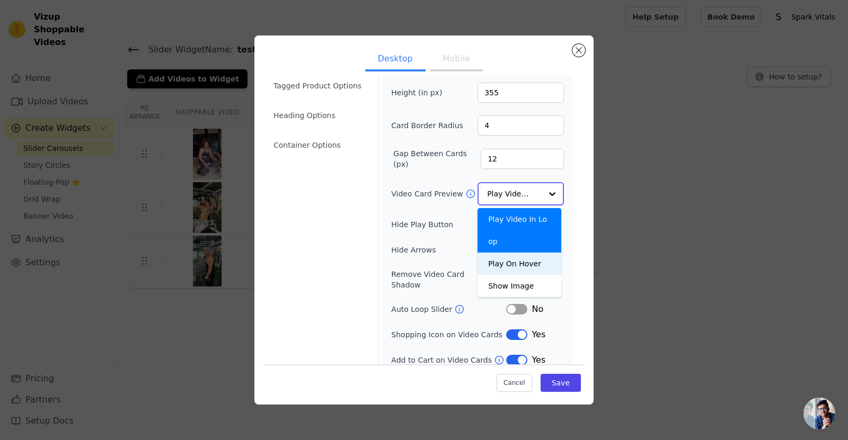
click at [514, 253] on div "Play On Hover" at bounding box center [519, 264] width 84 height 22
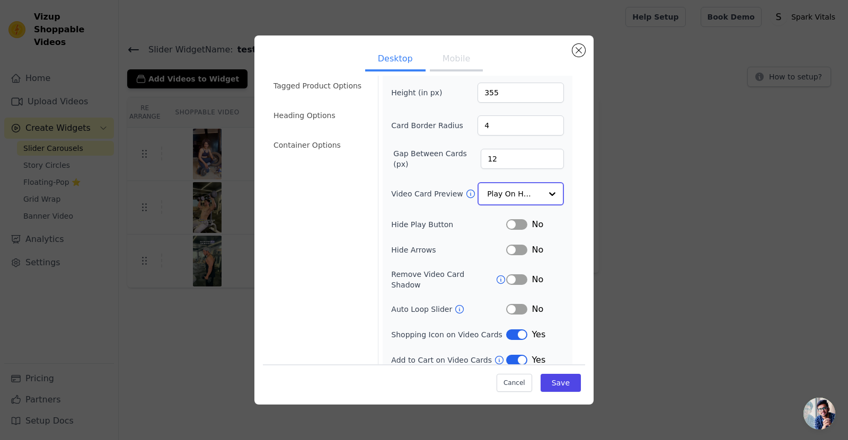
scroll to position [0, 0]
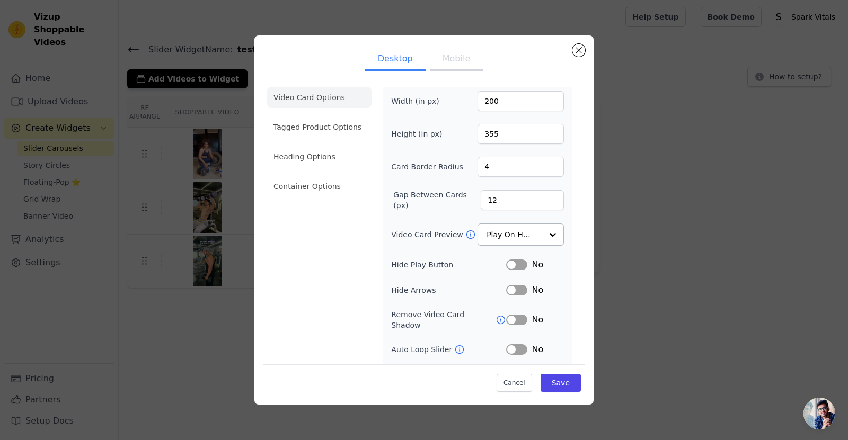
click at [443, 67] on button "Mobile" at bounding box center [456, 59] width 53 height 23
click at [507, 228] on input "Video Card Preview" at bounding box center [514, 235] width 55 height 21
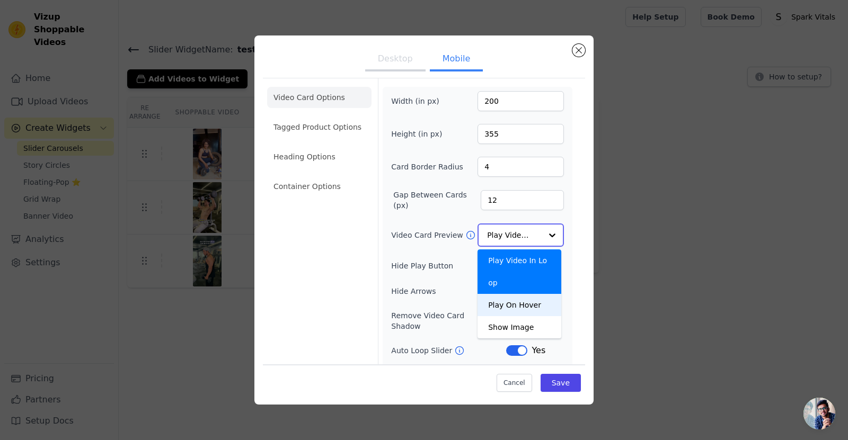
click at [507, 294] on div "Play On Hover" at bounding box center [519, 305] width 84 height 22
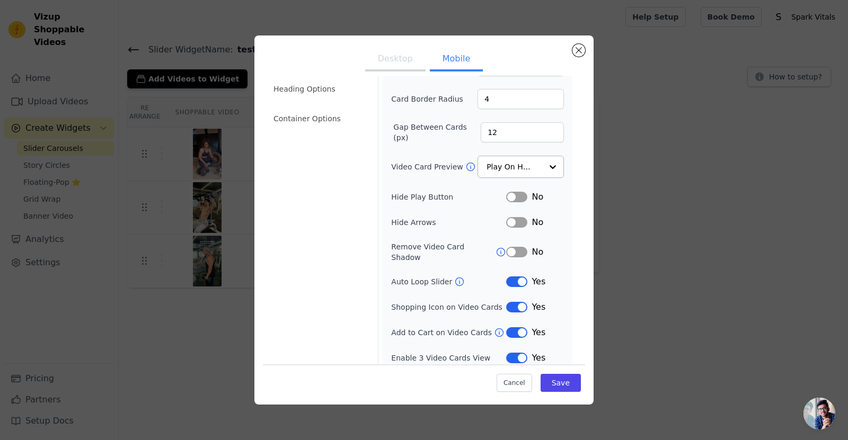
scroll to position [67, 0]
click at [511, 278] on button "Label" at bounding box center [516, 283] width 21 height 11
click at [555, 383] on button "Save" at bounding box center [560, 383] width 40 height 18
